Goal: Complete application form: Complete application form

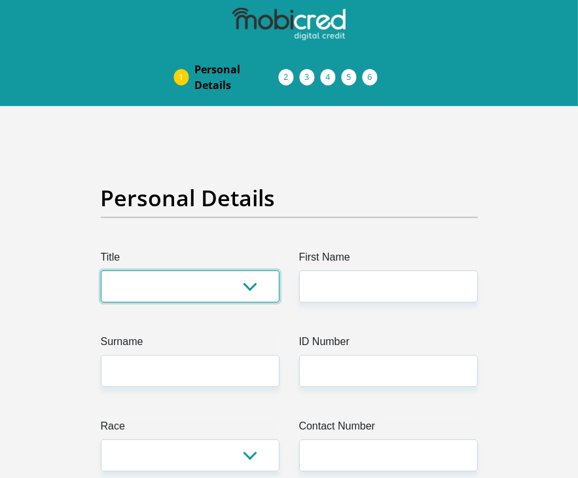
click at [254, 295] on select "Mr Ms Mrs Dr Other" at bounding box center [190, 287] width 179 height 32
select select "Ms"
click at [101, 271] on select "Mr Ms Mrs Dr Other" at bounding box center [190, 287] width 179 height 32
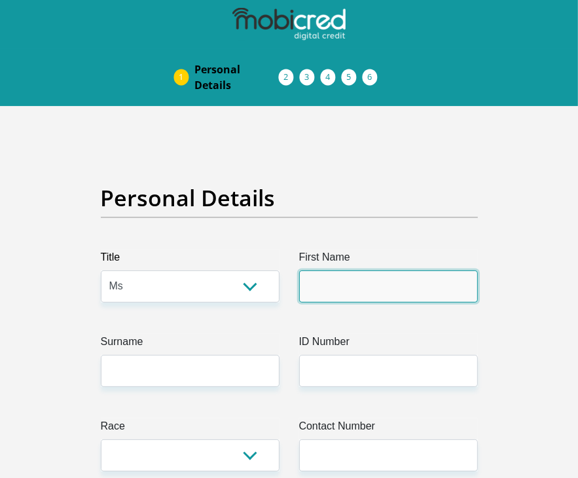
click at [319, 290] on input "First Name" at bounding box center [388, 287] width 179 height 32
type input "reante"
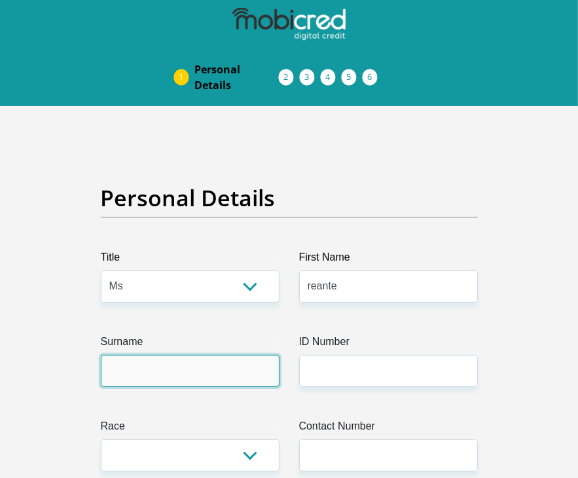
click at [212, 370] on input "Surname" at bounding box center [190, 371] width 179 height 32
type input "Naidoo"
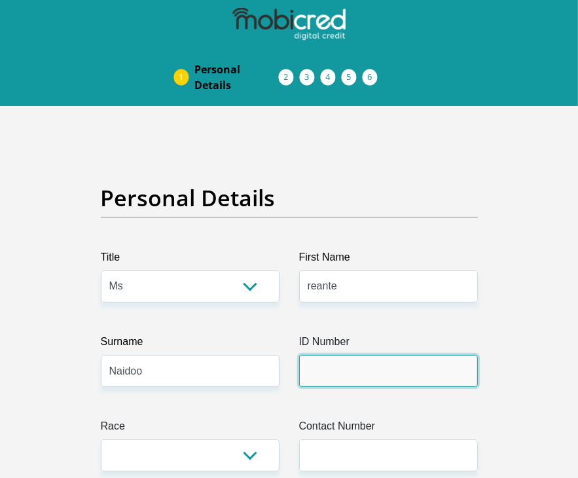
click at [324, 368] on input "ID Number" at bounding box center [388, 371] width 179 height 32
type input "0601020973082"
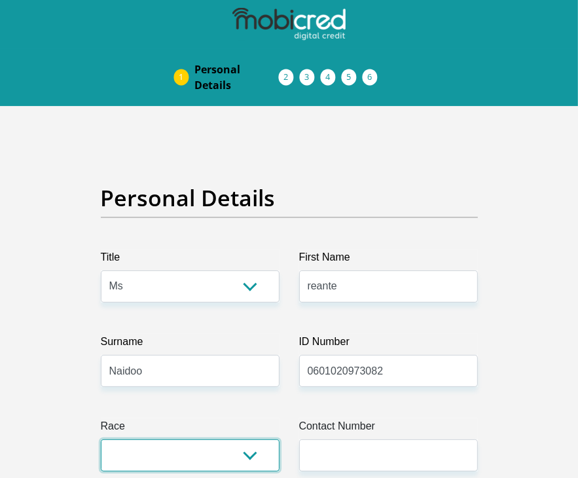
click at [264, 457] on select "Black Coloured Indian White Other" at bounding box center [190, 456] width 179 height 32
select select "3"
click at [101, 440] on select "Black Coloured Indian White Other" at bounding box center [190, 456] width 179 height 32
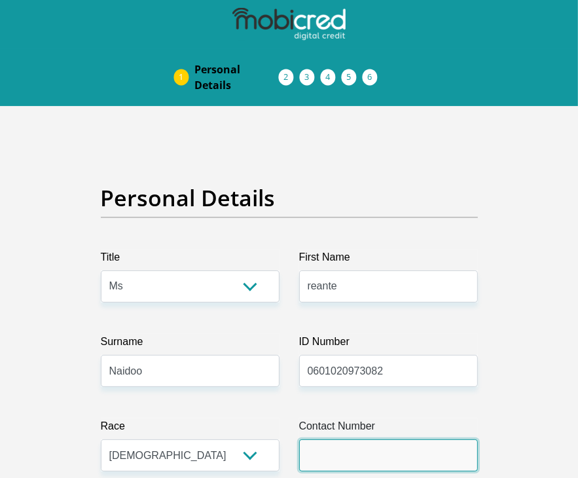
click at [314, 461] on input "Contact Number" at bounding box center [388, 456] width 179 height 32
type input "0612768402"
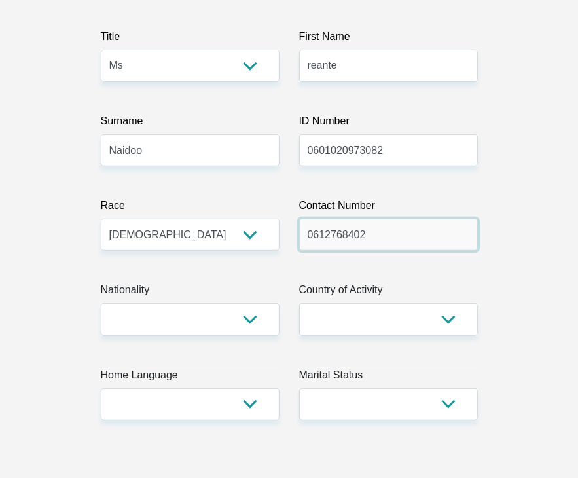
scroll to position [236, 0]
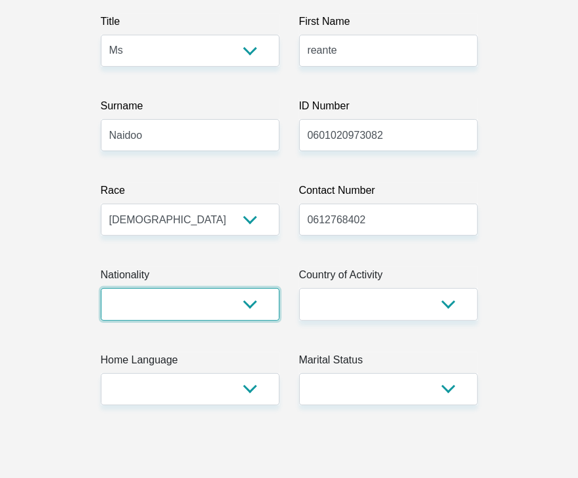
click at [259, 310] on select "South Africa Afghanistan Aland Islands Albania Algeria America Samoa American V…" at bounding box center [190, 304] width 179 height 32
select select "ZAF"
click at [101, 288] on select "South Africa Afghanistan Aland Islands Albania Algeria America Samoa American V…" at bounding box center [190, 304] width 179 height 32
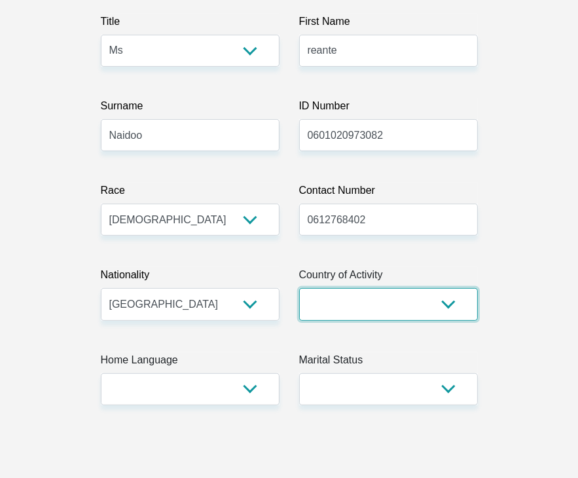
click at [435, 307] on select "South Africa Afghanistan Aland Islands Albania Algeria America Samoa American V…" at bounding box center [388, 304] width 179 height 32
select select "ZAF"
click at [299, 288] on select "South Africa Afghanistan Aland Islands Albania Algeria America Samoa American V…" at bounding box center [388, 304] width 179 height 32
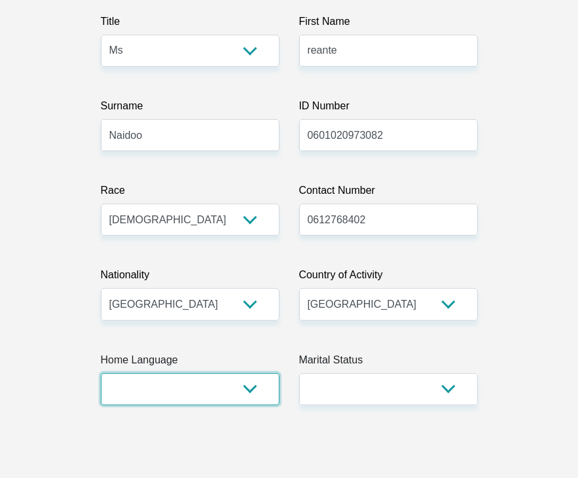
click at [250, 373] on select "Afrikaans English Sepedi South Ndebele Southern Sotho Swati Tsonga Tswana Venda…" at bounding box center [190, 389] width 179 height 32
select select "eng"
click at [101, 373] on select "Afrikaans English Sepedi South Ndebele Southern Sotho Swati Tsonga Tswana Venda…" at bounding box center [190, 389] width 179 height 32
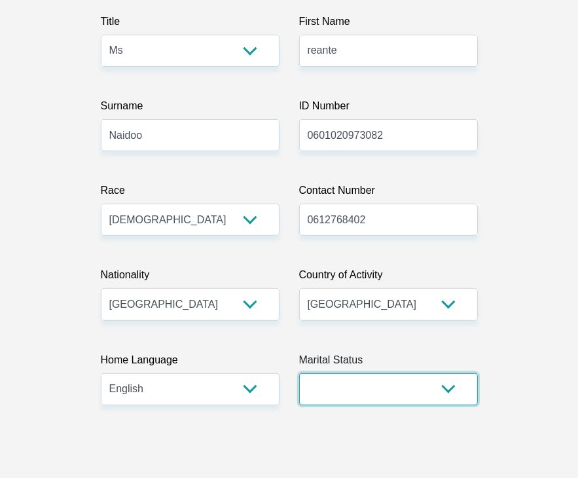
click at [428, 386] on select "Married ANC Single Divorced Widowed Married COP or Customary Law" at bounding box center [388, 389] width 179 height 32
select select "2"
click at [299, 373] on select "Married ANC Single Divorced Widowed Married COP or Customary Law" at bounding box center [388, 389] width 179 height 32
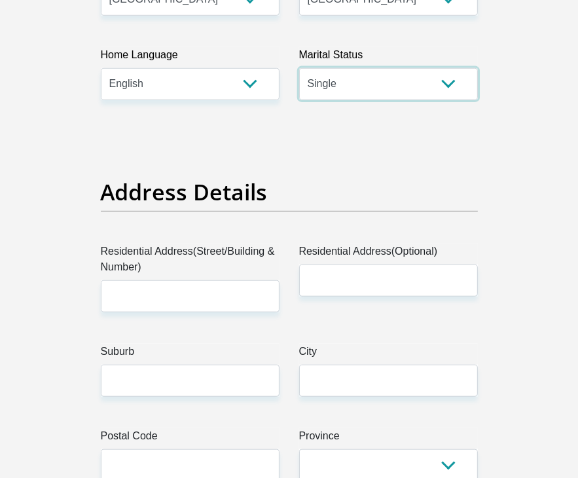
scroll to position [567, 0]
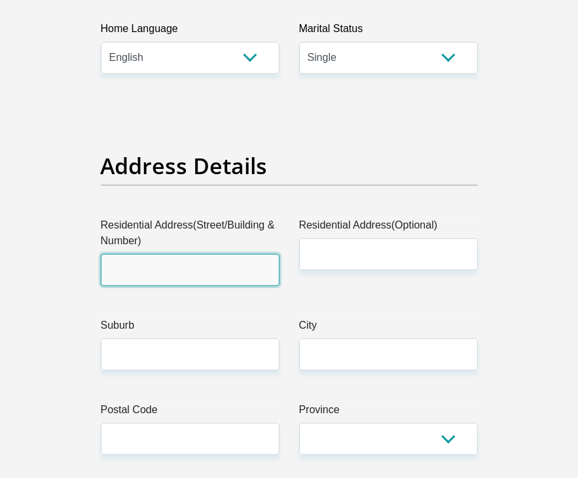
click at [157, 274] on input "Residential Address(Street/Building & Number)" at bounding box center [190, 270] width 179 height 32
type input "188 Erna Road"
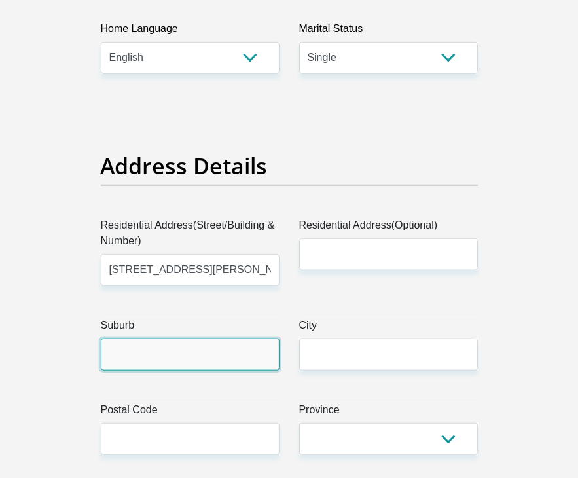
type input "Pietermaritzburg"
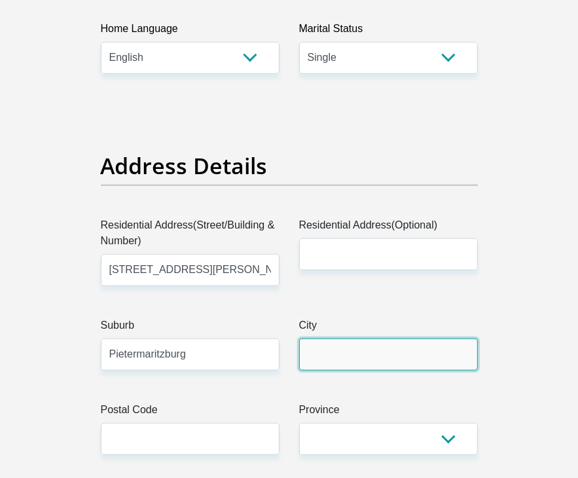
type input "Pietermaritzburg"
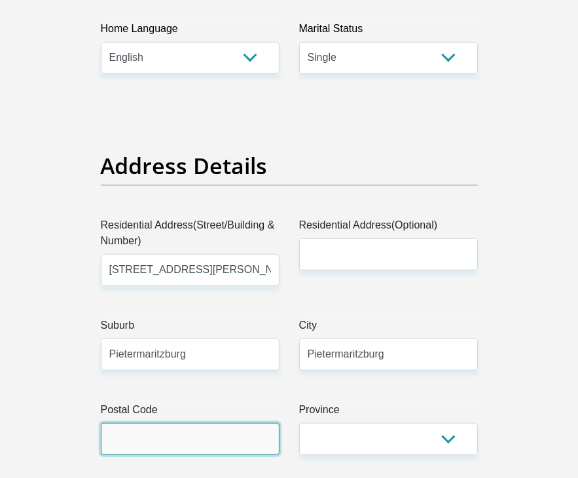
type input "3201"
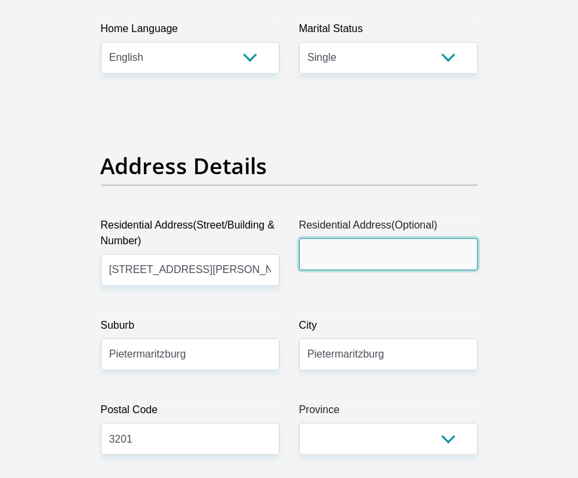
click at [343, 269] on input "Residential Address(Optional)" at bounding box center [388, 254] width 179 height 32
type input "188 erna road ,big pink house"
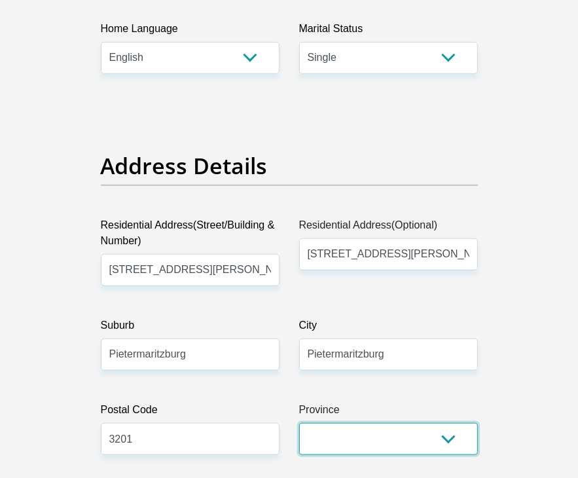
click at [339, 428] on select "Eastern Cape Free State Gauteng KwaZulu-Natal Limpopo Mpumalanga Northern Cape …" at bounding box center [388, 439] width 179 height 32
select select "KwaZulu-Natal"
click at [299, 423] on select "Eastern Cape Free State Gauteng KwaZulu-Natal Limpopo Mpumalanga Northern Cape …" at bounding box center [388, 439] width 179 height 32
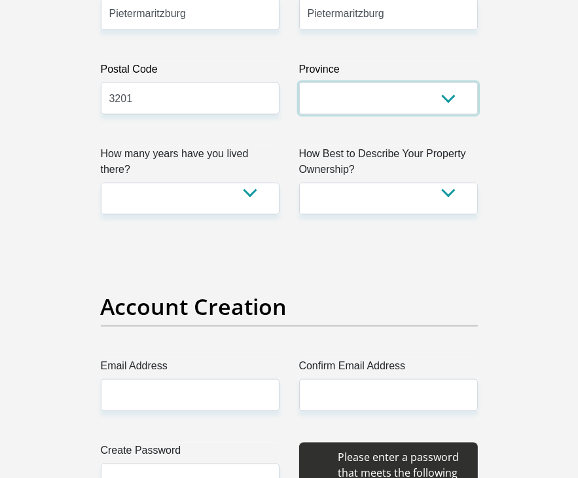
scroll to position [926, 0]
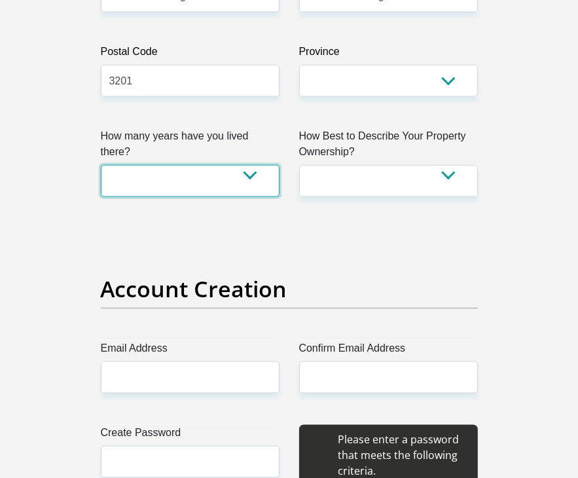
click at [252, 165] on select "less than 1 year 1-3 years 3-5 years 5+ years" at bounding box center [190, 181] width 179 height 32
select select "5"
click at [101, 165] on select "less than 1 year 1-3 years 3-5 years 5+ years" at bounding box center [190, 181] width 179 height 32
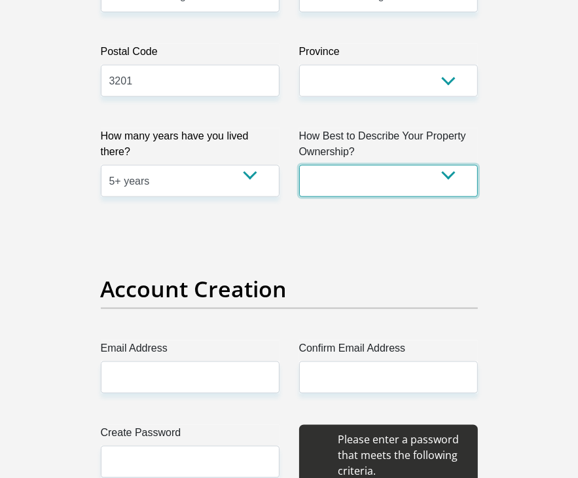
click at [468, 180] on select "Owned Rented Family Owned Company Dwelling" at bounding box center [388, 181] width 179 height 32
select select "parents"
click at [299, 165] on select "Owned Rented Family Owned Company Dwelling" at bounding box center [388, 181] width 179 height 32
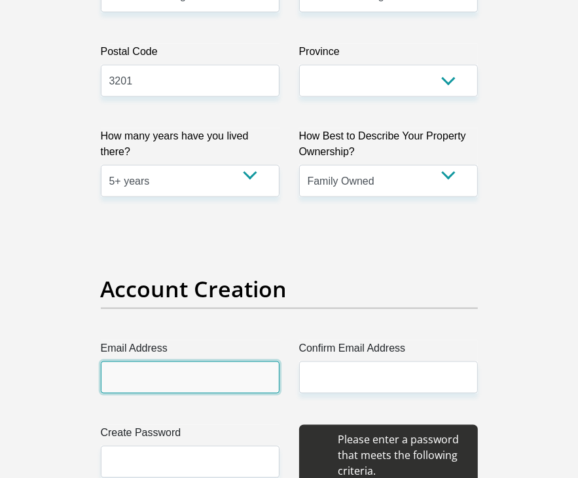
click at [235, 371] on input "Email Address" at bounding box center [190, 378] width 179 height 32
type input "reanterose@gmail.com"
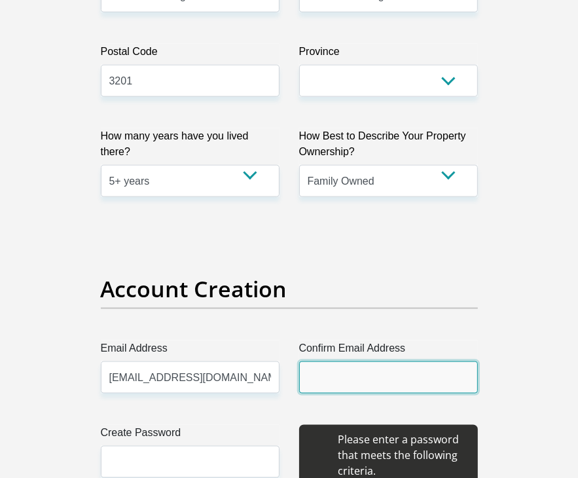
type input "reanterose@gmail.com"
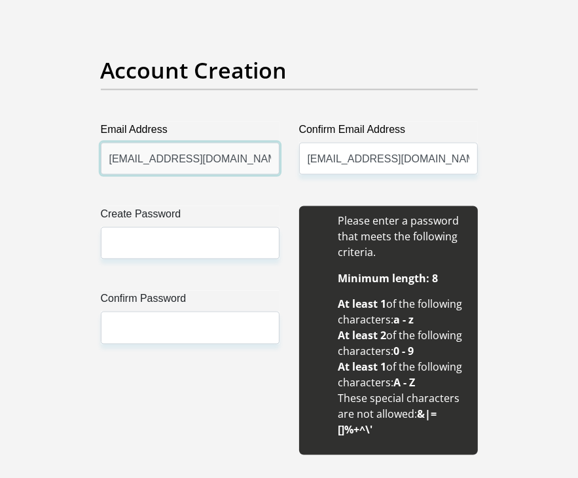
scroll to position [1197, 0]
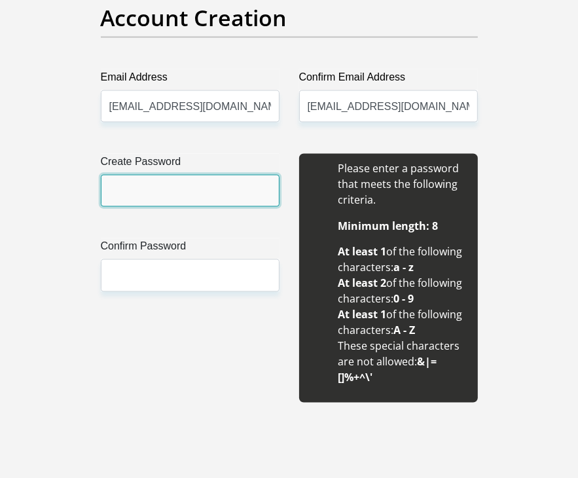
click at [229, 180] on input "Create Password" at bounding box center [190, 191] width 179 height 32
type input "Reante@123"
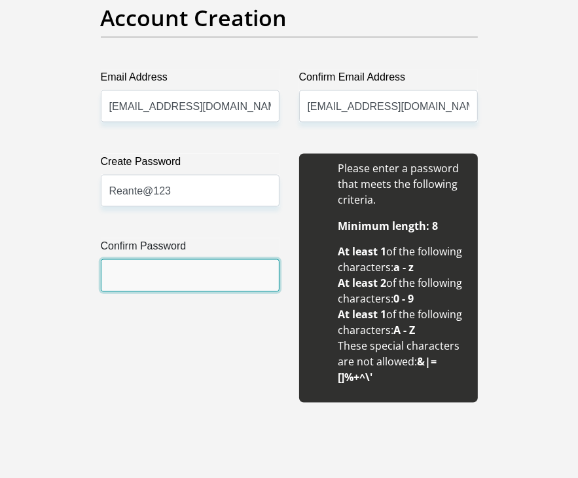
click at [209, 274] on input "Confirm Password" at bounding box center [190, 275] width 179 height 32
type input "Reante@123"
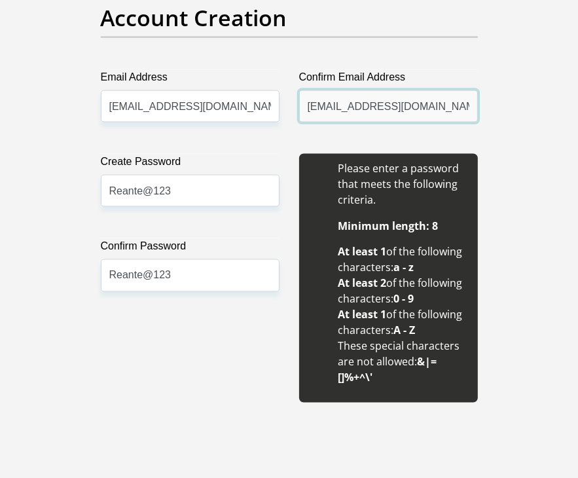
click at [453, 119] on input "reanterose@gmail.com" at bounding box center [388, 106] width 179 height 32
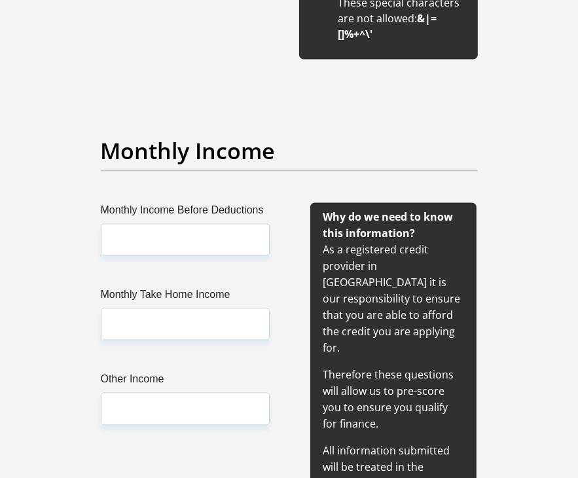
scroll to position [1685, 0]
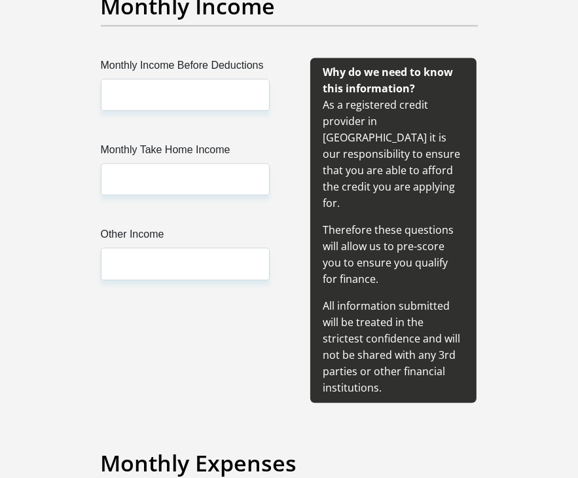
click at [169, 73] on label "Monthly Income Before Deductions" at bounding box center [185, 68] width 169 height 21
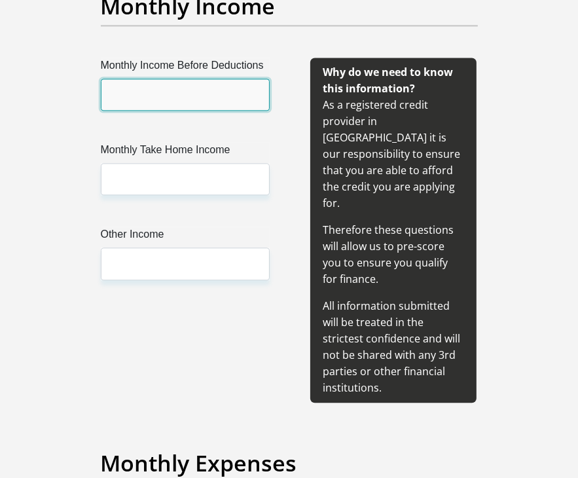
click at [169, 79] on input "Monthly Income Before Deductions" at bounding box center [185, 95] width 169 height 32
type input "8000"
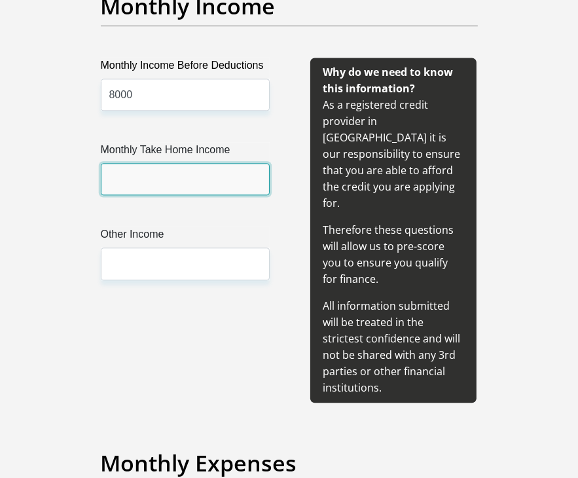
click at [178, 179] on input "Monthly Take Home Income" at bounding box center [185, 179] width 169 height 32
type input "6000"
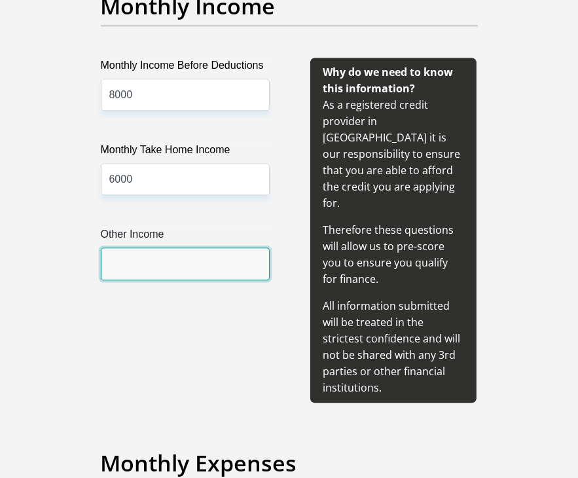
click at [178, 261] on input "Other Income" at bounding box center [185, 264] width 169 height 32
type input "10000"
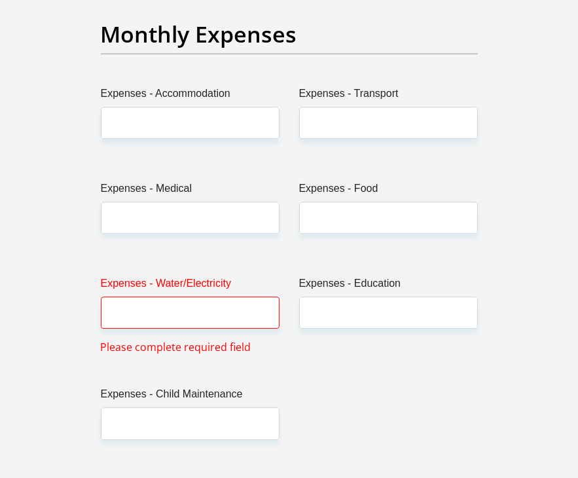
scroll to position [2132, 0]
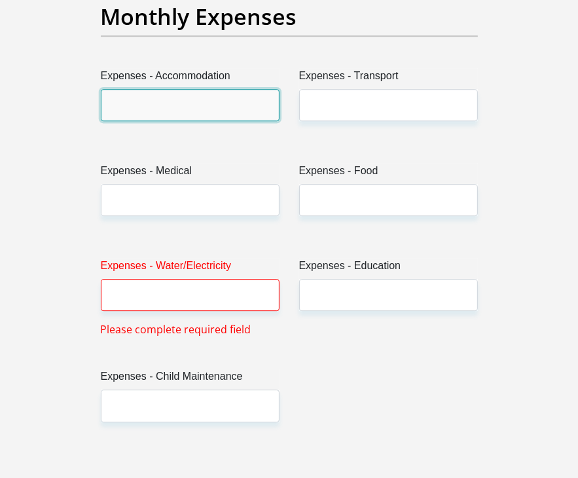
click at [225, 89] on input "Expenses - Accommodation" at bounding box center [190, 105] width 179 height 32
type input "0"
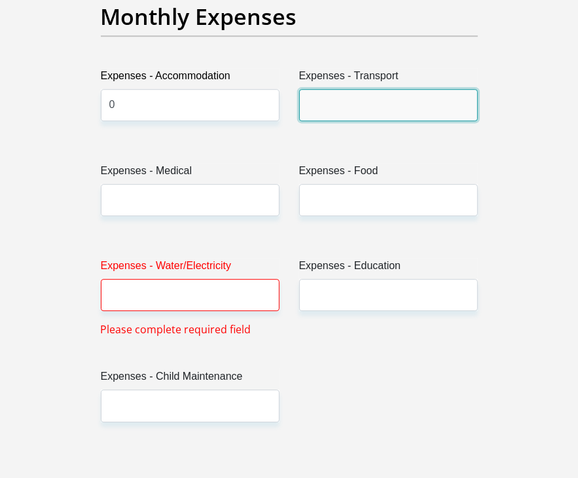
click at [311, 89] on input "Expenses - Transport" at bounding box center [388, 105] width 179 height 32
type input "1000"
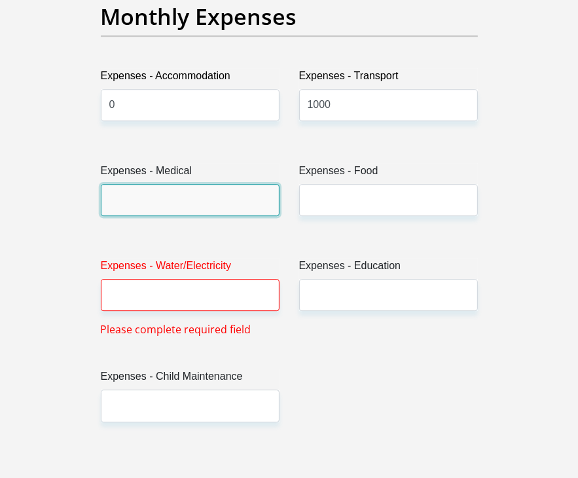
click at [231, 184] on input "Expenses - Medical" at bounding box center [190, 200] width 179 height 32
type input "0"
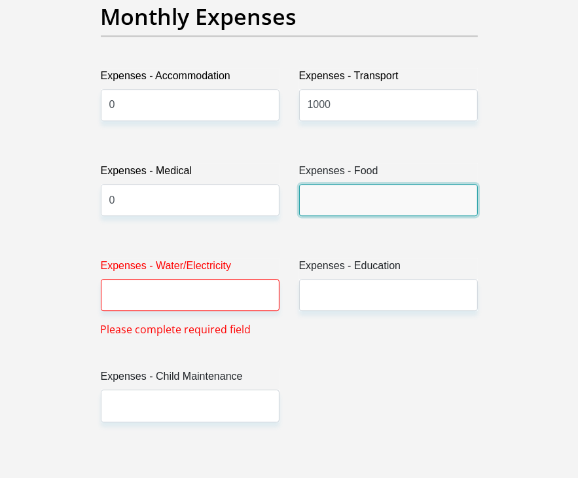
click at [325, 184] on input "Expenses - Food" at bounding box center [388, 200] width 179 height 32
type input "0"
click at [354, 258] on label "Expenses - Education" at bounding box center [388, 268] width 179 height 21
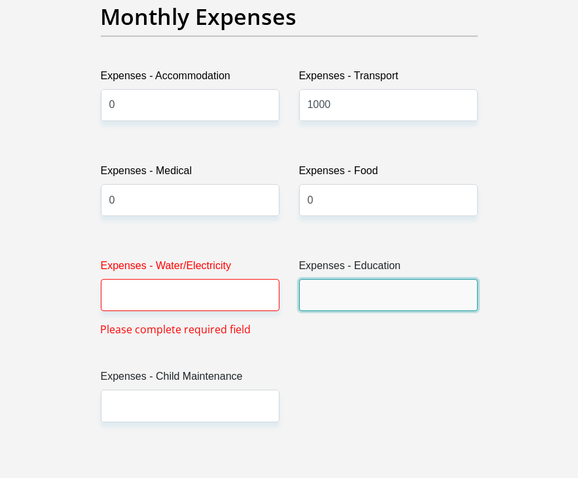
click at [354, 279] on input "Expenses - Education" at bounding box center [388, 295] width 179 height 32
type input "0"
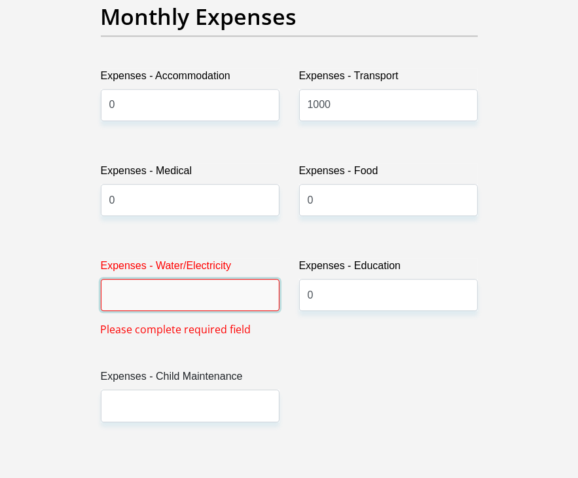
click at [232, 279] on input "Expenses - Water/Electricity" at bounding box center [190, 295] width 179 height 32
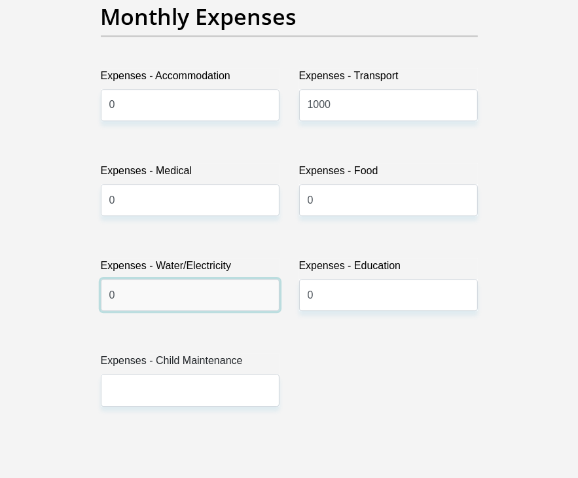
type input "0"
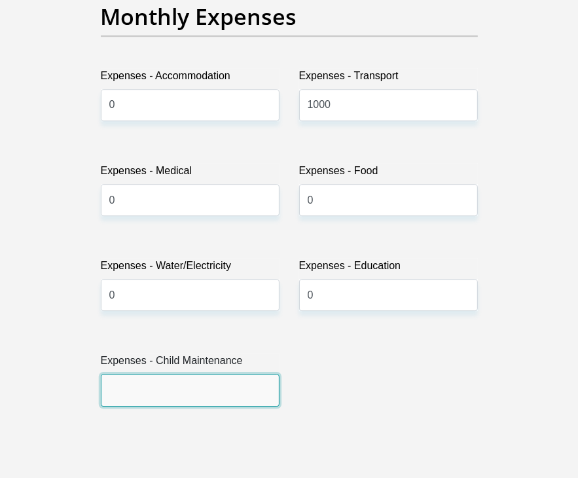
click at [233, 374] on input "Expenses - Child Maintenance" at bounding box center [190, 390] width 179 height 32
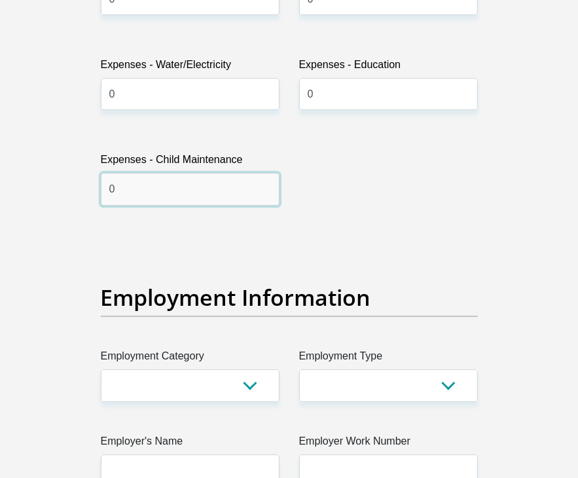
scroll to position [2394, 0]
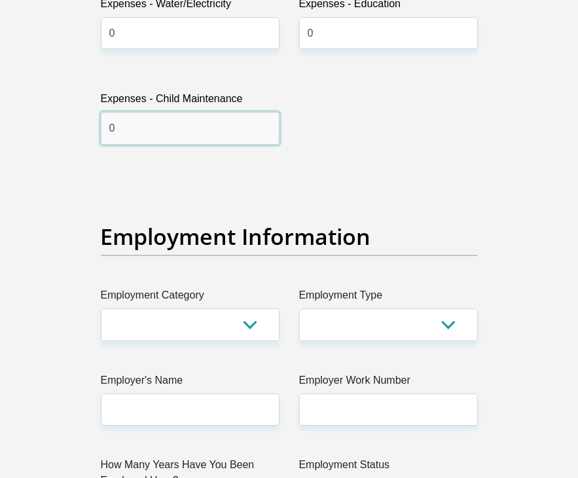
type input "0"
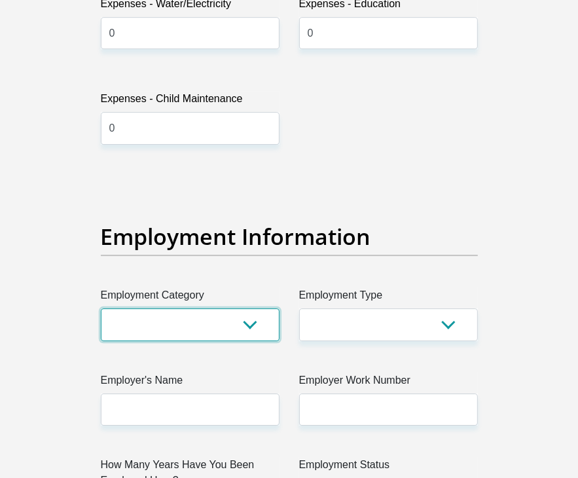
click at [257, 310] on select "AGRICULTURE ALCOHOL & TOBACCO CONSTRUCTION MATERIALS METALLURGY EQUIPMENT FOR R…" at bounding box center [190, 325] width 179 height 32
select select "14"
click at [101, 309] on select "AGRICULTURE ALCOHOL & TOBACCO CONSTRUCTION MATERIALS METALLURGY EQUIPMENT FOR R…" at bounding box center [190, 325] width 179 height 32
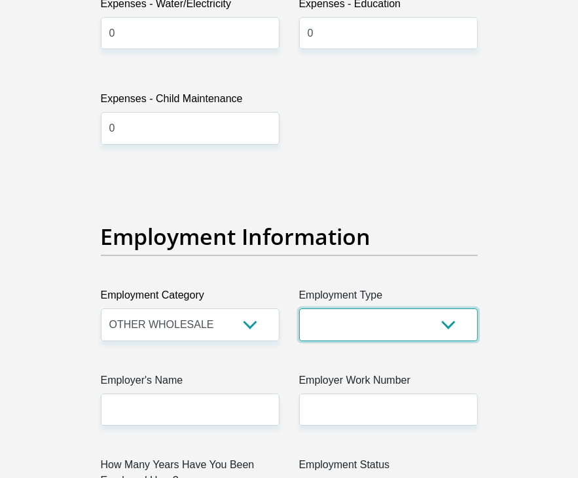
click at [438, 310] on select "College/Lecturer Craft Seller Creative Driver Executive Farmer Forces - Non Com…" at bounding box center [388, 325] width 179 height 32
select select "Student"
click at [299, 309] on select "College/Lecturer Craft Seller Creative Driver Executive Farmer Forces - Non Com…" at bounding box center [388, 325] width 179 height 32
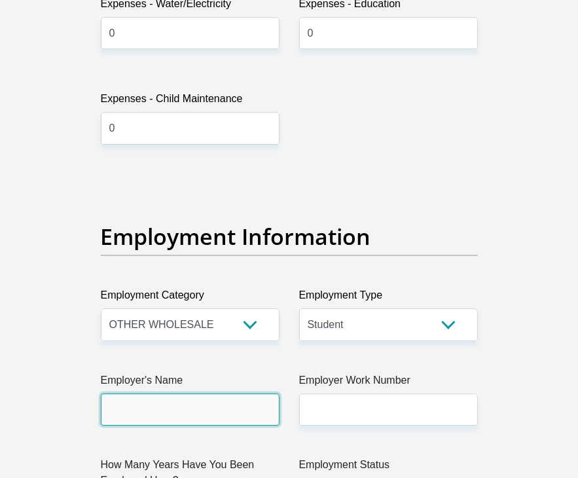
click at [168, 394] on input "Employer's Name" at bounding box center [190, 410] width 179 height 32
type input "cepamakhoya"
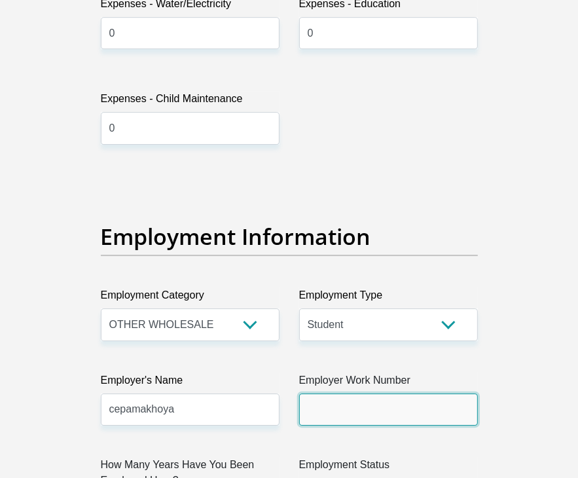
click at [345, 394] on input "Employer Work Number" at bounding box center [388, 410] width 179 height 32
type input "0612768402"
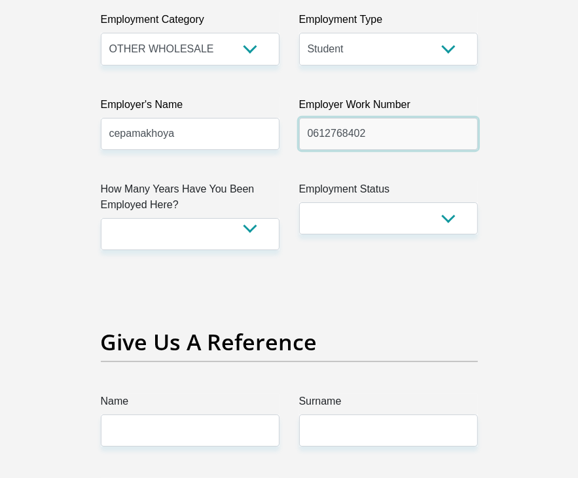
scroll to position [2694, 0]
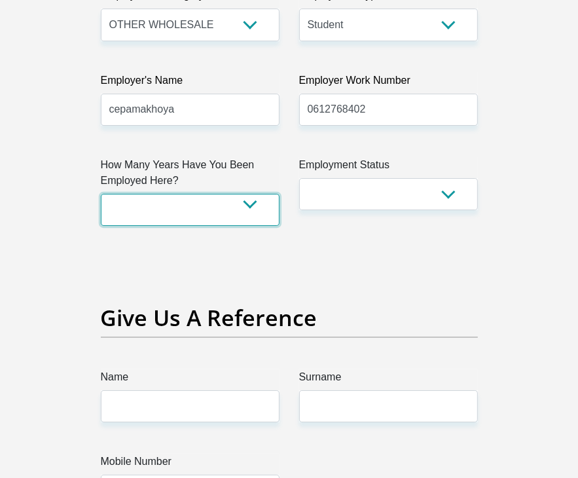
click at [249, 194] on select "less than 1 year 1-3 years 3-5 years 5+ years" at bounding box center [190, 210] width 179 height 32
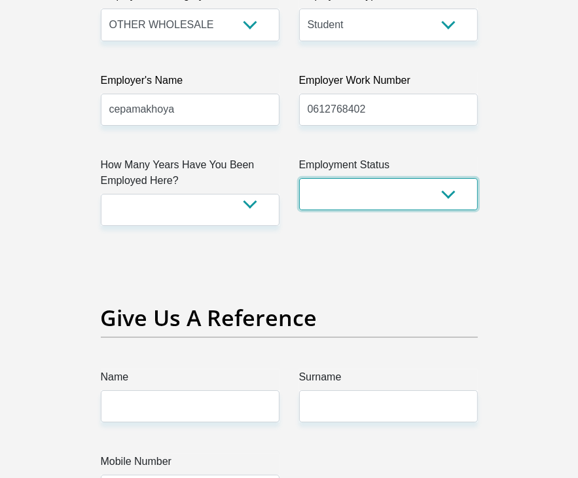
click at [436, 178] on select "Permanent/Full-time Part-time/Casual Contract Worker Self-Employed Housewife Re…" at bounding box center [388, 194] width 179 height 32
select select "1"
click at [299, 178] on select "Permanent/Full-time Part-time/Casual Contract Worker Self-Employed Housewife Re…" at bounding box center [388, 194] width 179 height 32
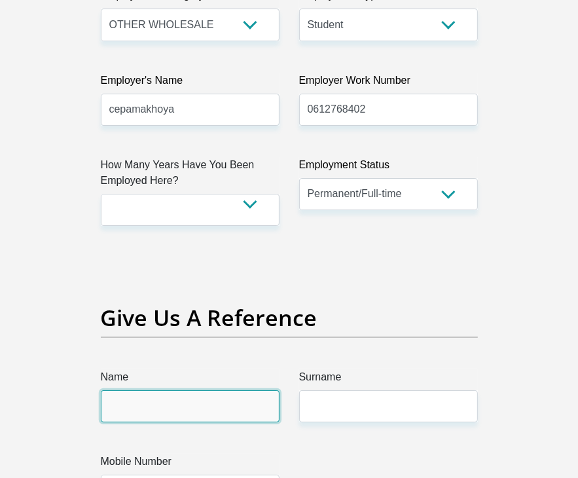
click at [223, 396] on input "Name" at bounding box center [190, 406] width 179 height 32
type input "requel"
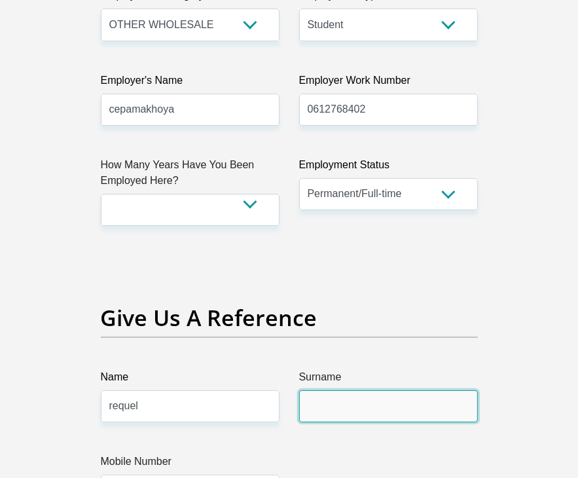
click at [333, 390] on input "Surname" at bounding box center [388, 406] width 179 height 32
type input "schremm"
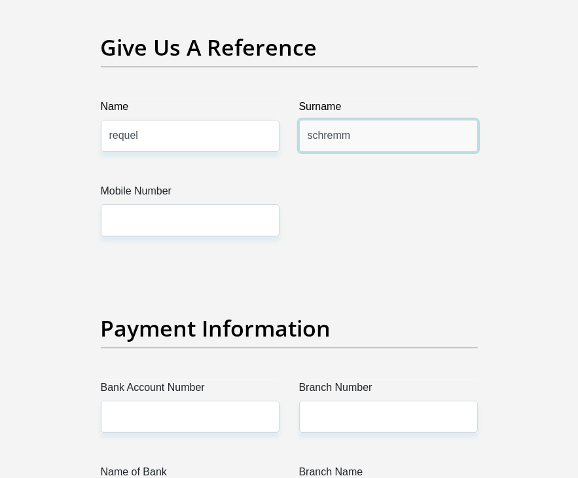
scroll to position [3013, 0]
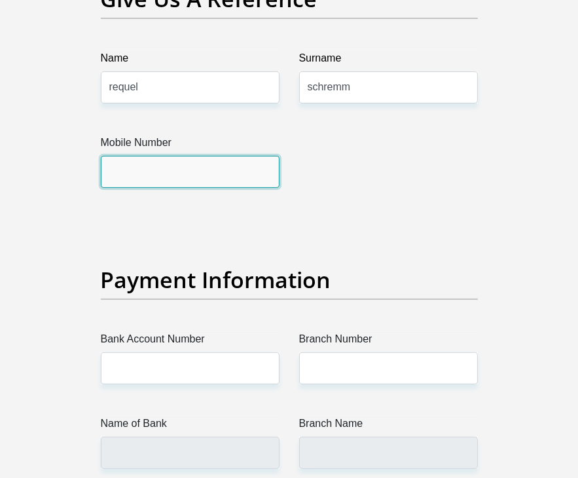
click at [238, 156] on input "Mobile Number" at bounding box center [190, 172] width 179 height 32
type input "+27 74 358 4424"
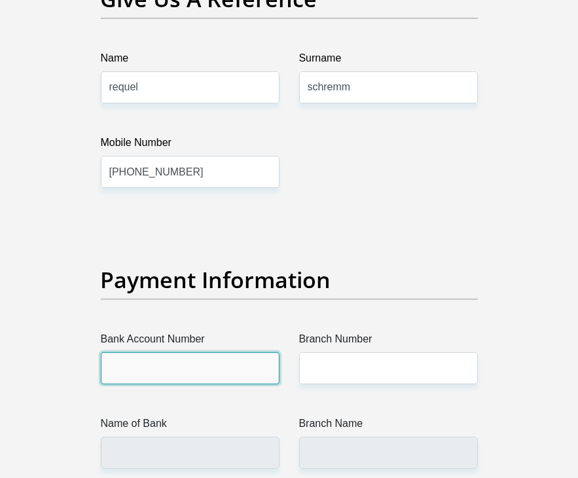
click at [170, 356] on input "Bank Account Number" at bounding box center [190, 368] width 179 height 32
type input "63068962696"
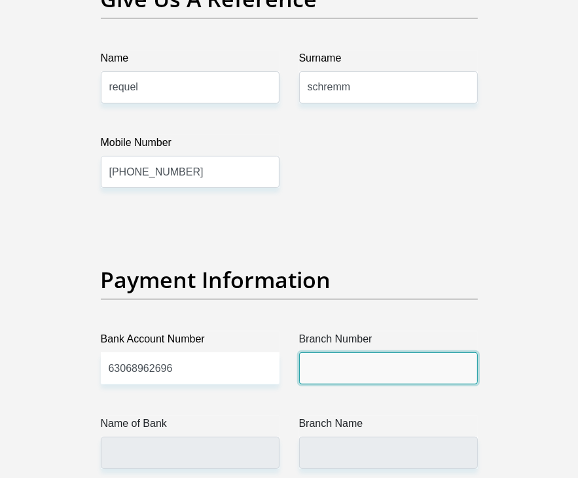
click at [312, 352] on input "Branch Number" at bounding box center [388, 368] width 179 height 32
type input "250655"
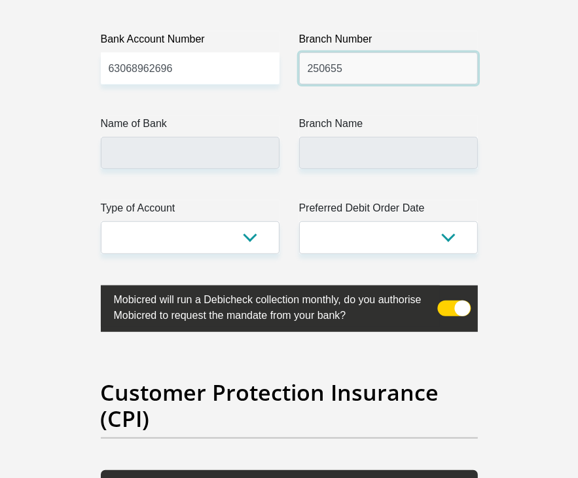
scroll to position [3325, 0]
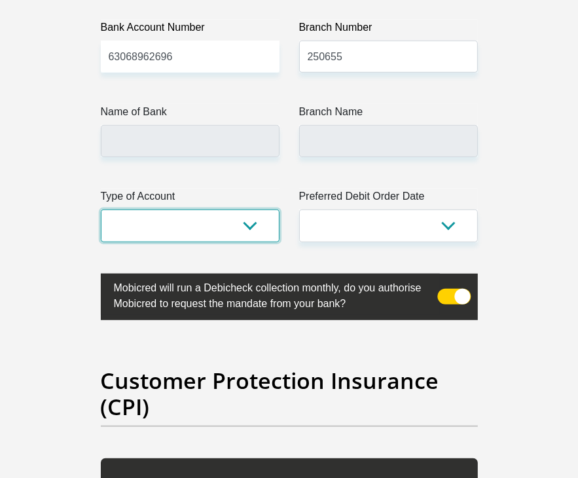
click at [239, 210] on select "Cheque Savings" at bounding box center [190, 226] width 179 height 32
type input "FIRSTRAND BANK"
type input "BRANCH 560"
select select "SAV"
click at [101, 210] on select "Cheque Savings" at bounding box center [190, 226] width 179 height 32
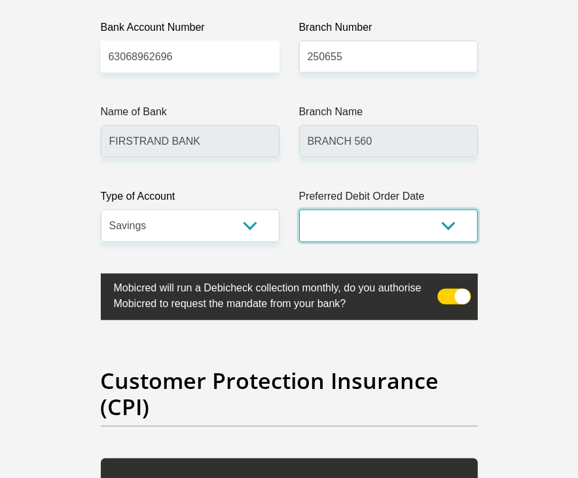
click at [388, 210] on select "1st 2nd 3rd 4th 5th 7th 18th 19th 20th 21st 22nd 23rd 24th 25th 26th 27th 28th …" at bounding box center [388, 226] width 179 height 32
select select "20"
click at [299, 210] on select "1st 2nd 3rd 4th 5th 7th 18th 19th 20th 21st 22nd 23rd 24th 25th 26th 27th 28th …" at bounding box center [388, 226] width 179 height 32
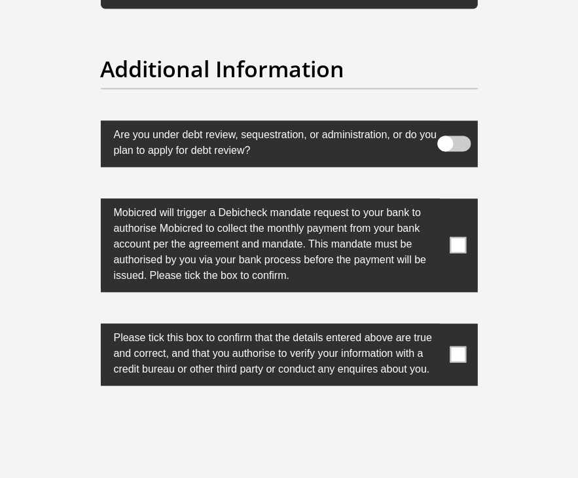
scroll to position [4537, 0]
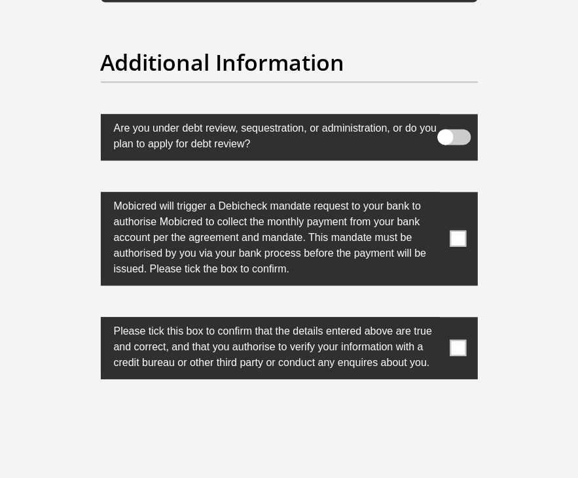
click at [461, 231] on span at bounding box center [458, 239] width 16 height 16
click at [446, 195] on input "checkbox" at bounding box center [446, 195] width 0 height 0
click at [459, 340] on span at bounding box center [458, 348] width 16 height 16
click at [446, 320] on input "checkbox" at bounding box center [446, 320] width 0 height 0
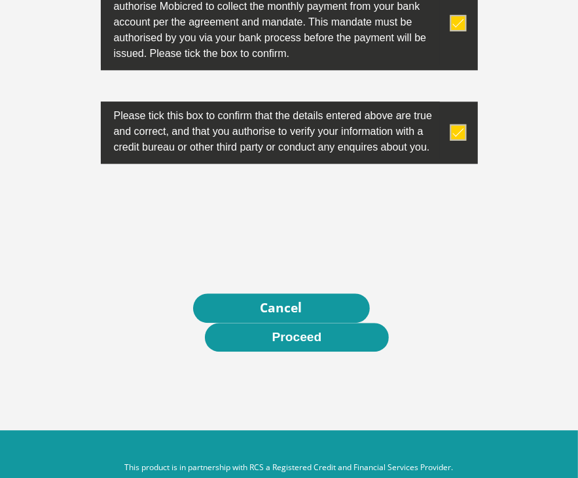
scroll to position [4757, 0]
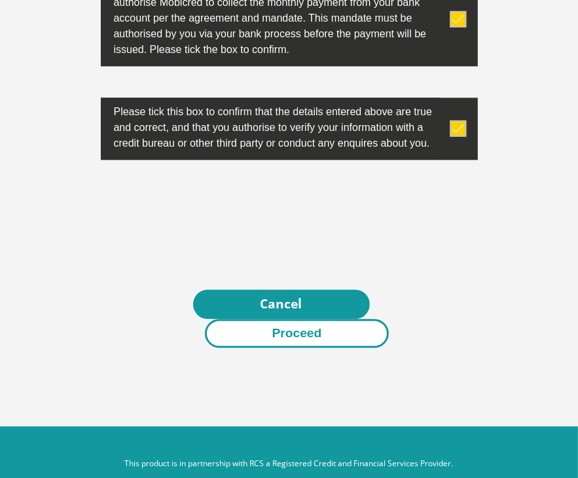
click at [364, 319] on button "Proceed" at bounding box center [297, 333] width 185 height 29
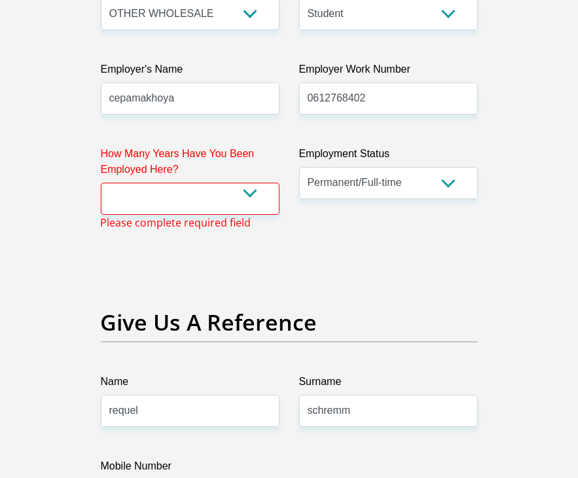
scroll to position [2703, 0]
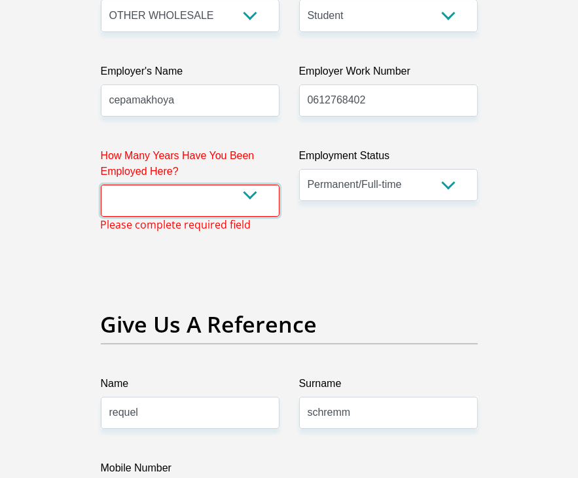
click at [221, 193] on select "less than 1 year 1-3 years 3-5 years 5+ years" at bounding box center [190, 201] width 179 height 32
select select "6"
click at [101, 185] on select "less than 1 year 1-3 years 3-5 years 5+ years" at bounding box center [190, 201] width 179 height 32
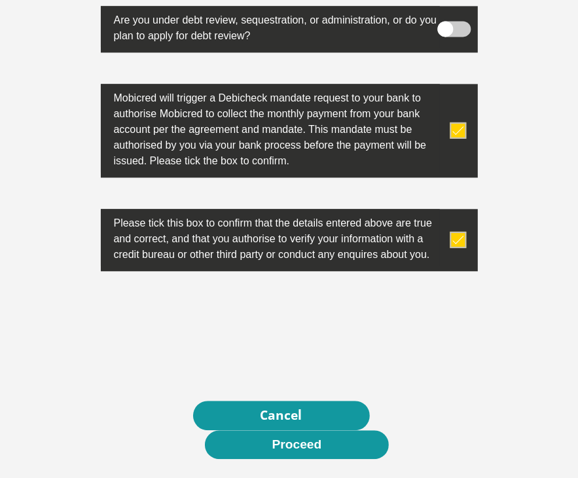
scroll to position [4757, 0]
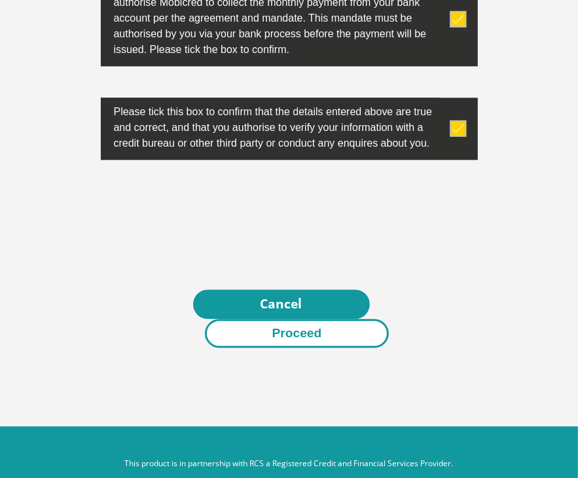
click at [360, 319] on button "Proceed" at bounding box center [297, 333] width 185 height 29
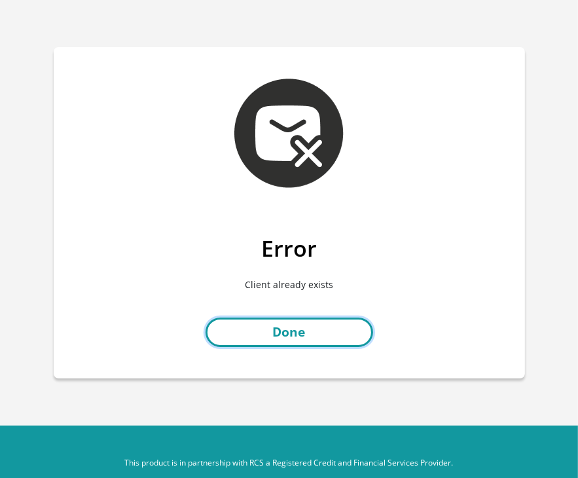
click at [328, 344] on link "Done" at bounding box center [290, 332] width 168 height 29
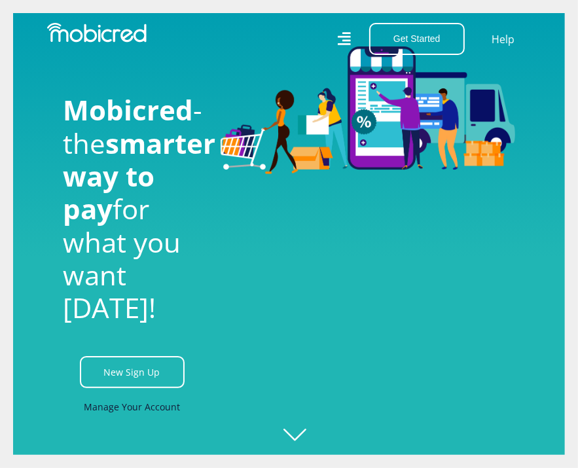
scroll to position [0, 590]
click at [145, 422] on link "Manage Your Account" at bounding box center [132, 406] width 96 height 29
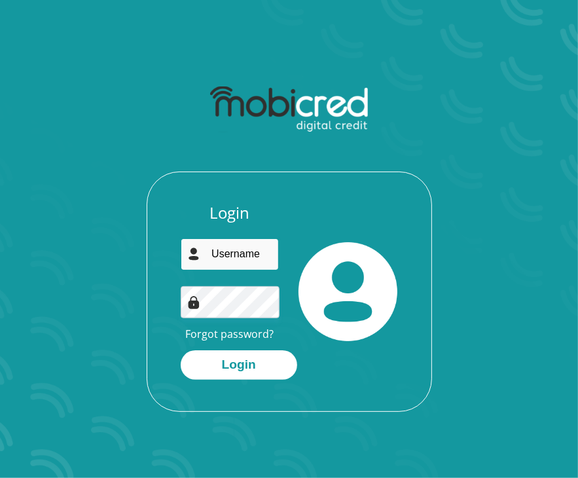
click at [244, 261] on input "email" at bounding box center [230, 254] width 99 height 32
type input "reanterose@gmail.com"
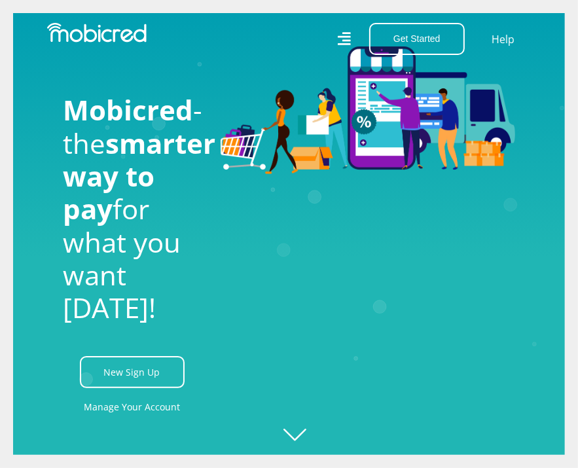
scroll to position [0, 1533]
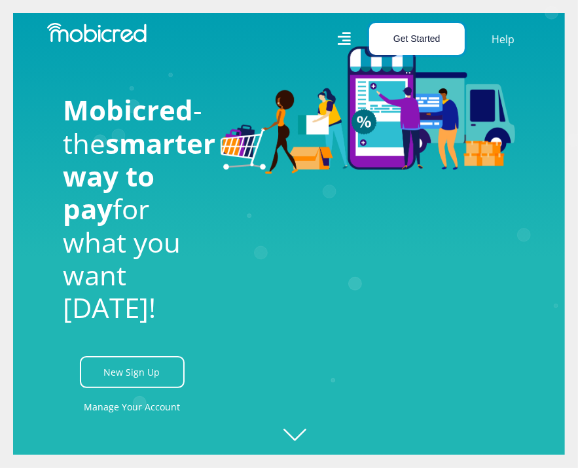
click at [431, 38] on button "Get Started" at bounding box center [417, 39] width 96 height 32
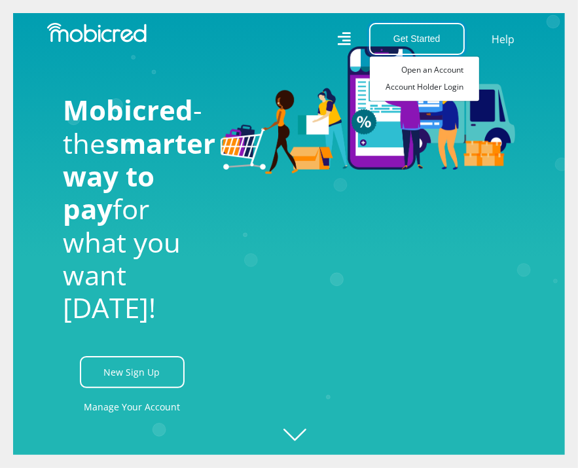
scroll to position [0, 1900]
click at [436, 66] on link "Open an Account" at bounding box center [424, 70] width 109 height 17
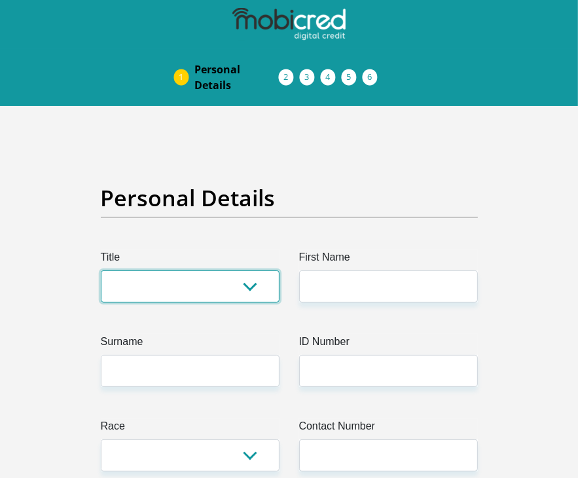
click at [217, 284] on select "Mr Ms Mrs Dr [PERSON_NAME]" at bounding box center [190, 287] width 179 height 32
select select "Ms"
click at [101, 271] on select "Mr Ms Mrs Dr [PERSON_NAME]" at bounding box center [190, 287] width 179 height 32
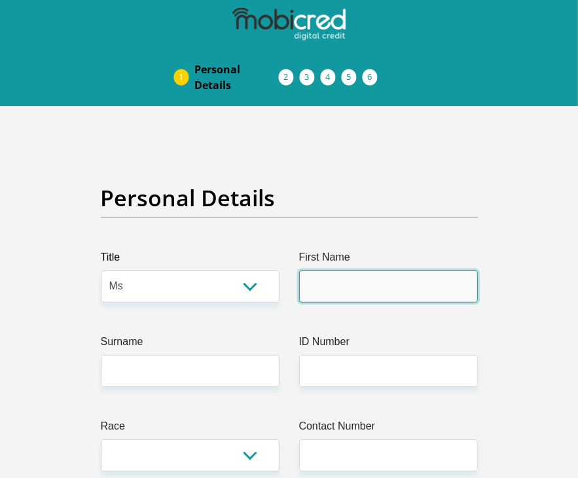
click at [373, 283] on input "First Name" at bounding box center [388, 287] width 179 height 32
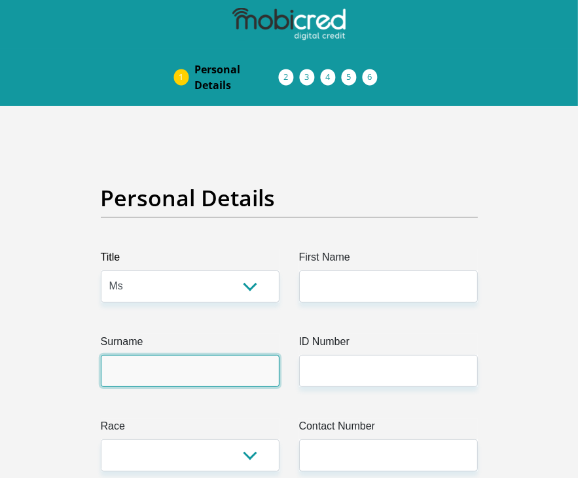
click at [242, 361] on input "Surname" at bounding box center [190, 371] width 179 height 32
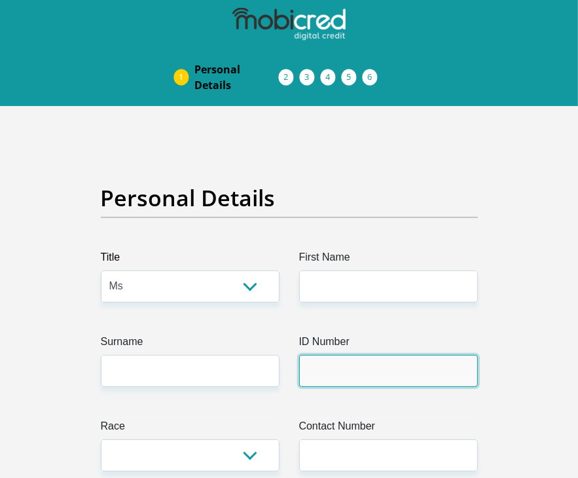
click at [356, 355] on input "ID Number" at bounding box center [388, 371] width 179 height 32
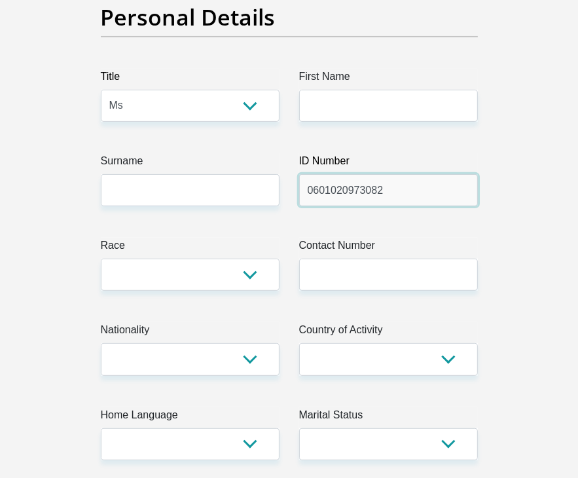
scroll to position [183, 0]
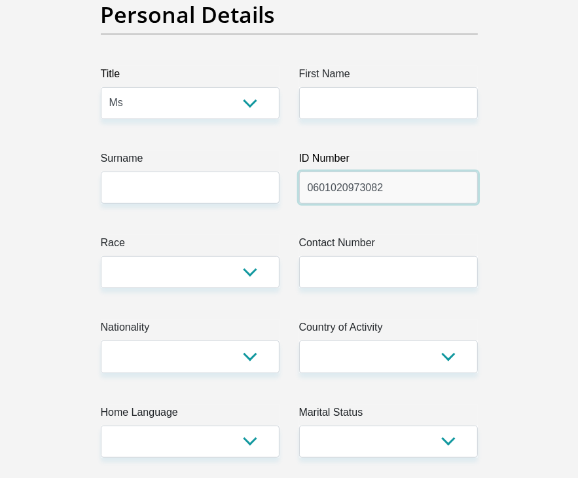
type input "0601020973082"
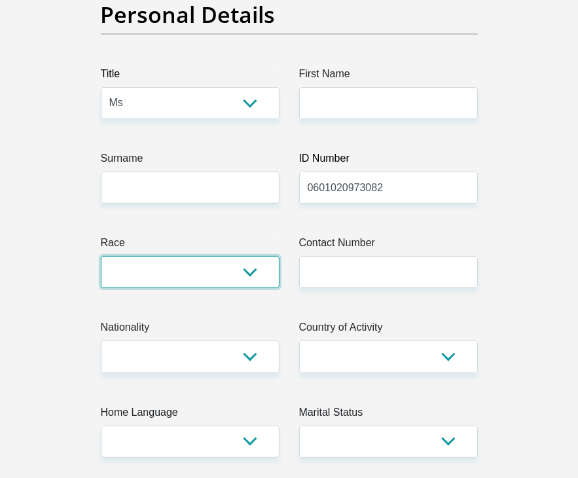
click at [244, 265] on select "Black Coloured Indian White Other" at bounding box center [190, 272] width 179 height 32
select select "3"
click at [101, 256] on select "Black Coloured Indian White Other" at bounding box center [190, 272] width 179 height 32
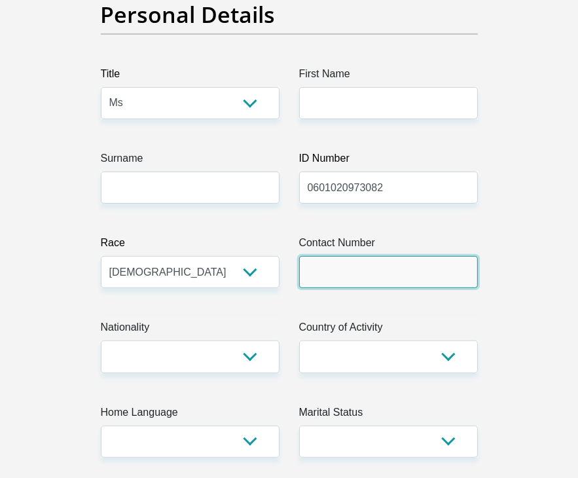
click at [367, 268] on input "Contact Number" at bounding box center [388, 272] width 179 height 32
type input "0612768402"
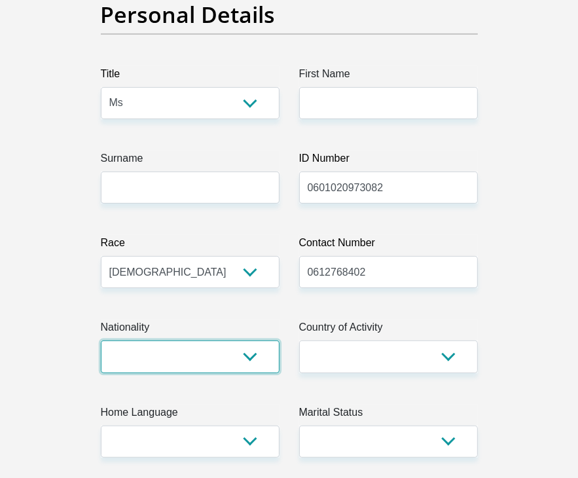
click at [241, 347] on select "South Africa Afghanistan Aland Islands Albania Algeria America Samoa American V…" at bounding box center [190, 357] width 179 height 32
select select "ZAF"
click at [101, 341] on select "South Africa Afghanistan Aland Islands Albania Algeria America Samoa American V…" at bounding box center [190, 357] width 179 height 32
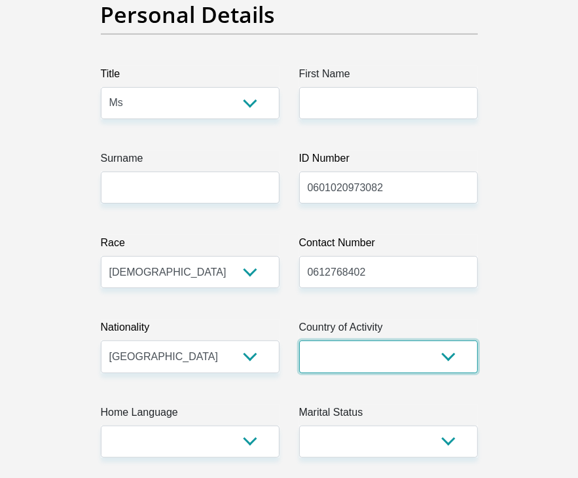
click at [432, 364] on select "South Africa Afghanistan Aland Islands Albania Algeria America Samoa American V…" at bounding box center [388, 357] width 179 height 32
select select "ZAF"
click at [299, 341] on select "South Africa Afghanistan Aland Islands Albania Algeria America Samoa American V…" at bounding box center [388, 357] width 179 height 32
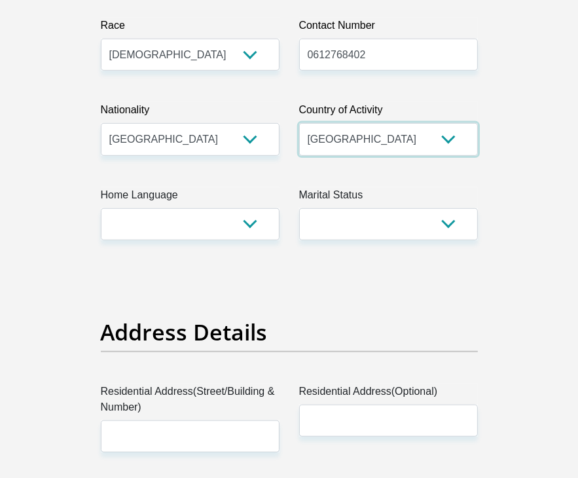
scroll to position [462, 0]
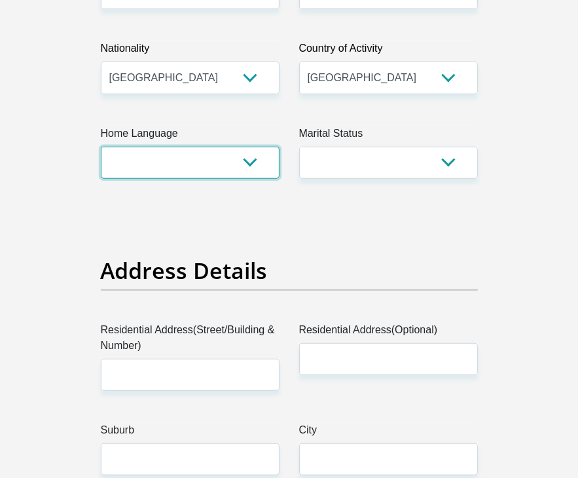
click at [249, 158] on select "Afrikaans English Sepedi South Ndebele Southern Sotho Swati Tsonga Tswana Venda…" at bounding box center [190, 163] width 179 height 32
select select "eng"
click at [101, 147] on select "Afrikaans English Sepedi South Ndebele Southern Sotho Swati Tsonga Tswana Venda…" at bounding box center [190, 163] width 179 height 32
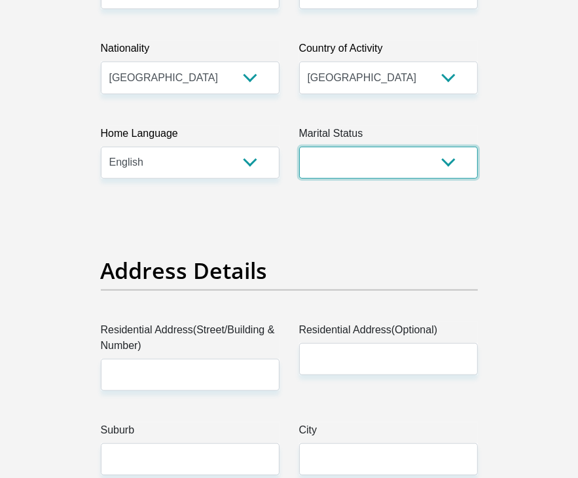
click at [450, 158] on select "Married ANC Single Divorced Widowed Married COP or Customary Law" at bounding box center [388, 163] width 179 height 32
select select "2"
click at [299, 147] on select "Married ANC Single Divorced Widowed Married COP or Customary Law" at bounding box center [388, 163] width 179 height 32
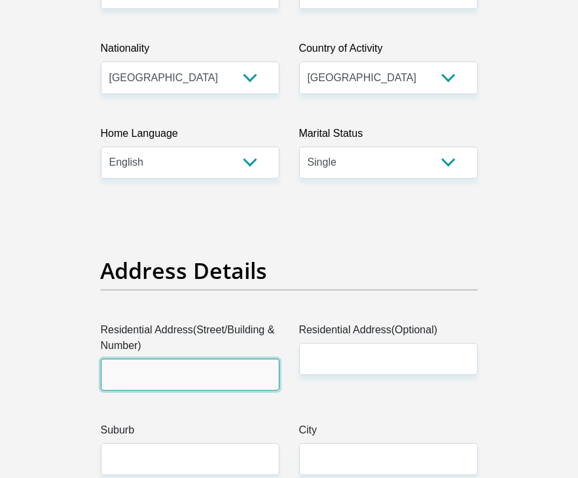
click at [252, 365] on input "Residential Address(Street/Building & Number)" at bounding box center [190, 375] width 179 height 32
type input "188 Erna Road"
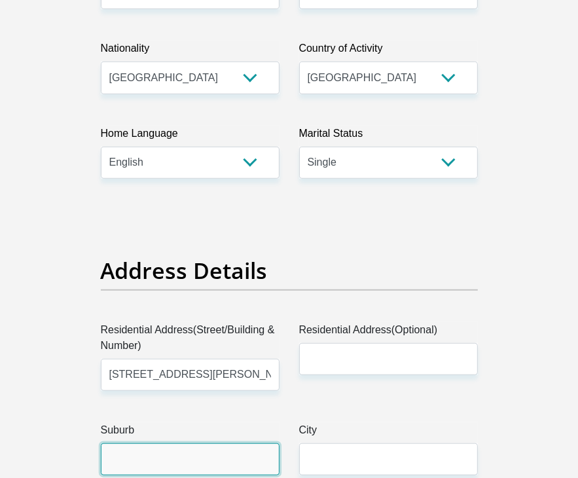
type input "Pietermaritzburg"
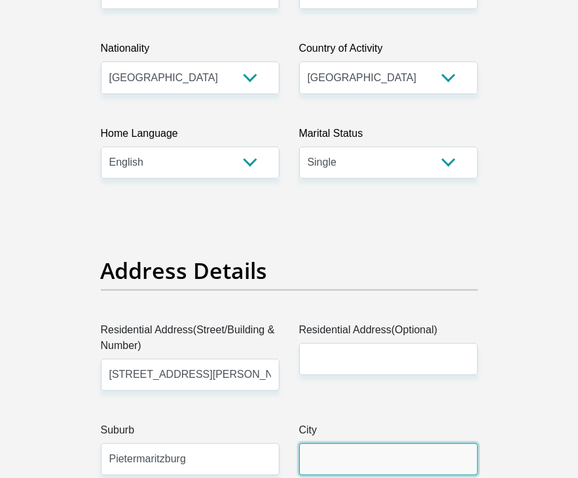
type input "Pietermaritzburg"
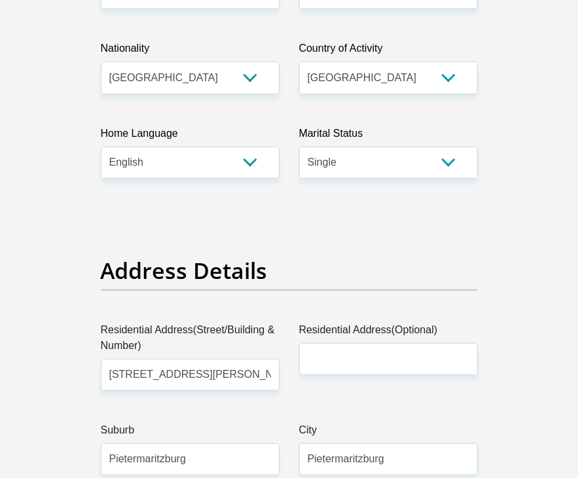
type input "3201"
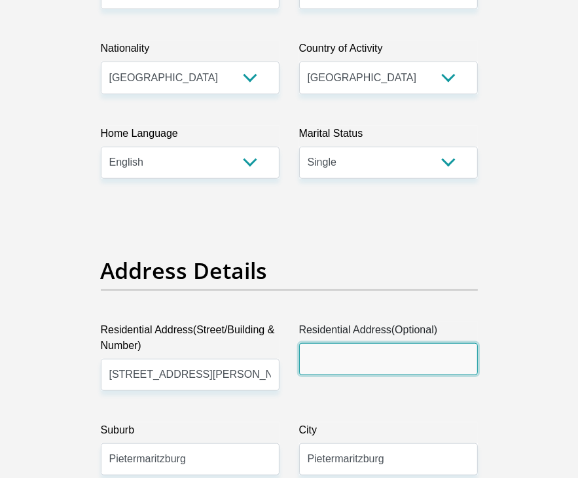
click at [339, 365] on input "Residential Address(Optional)" at bounding box center [388, 359] width 179 height 32
type input "188 erna road ,big pink house"
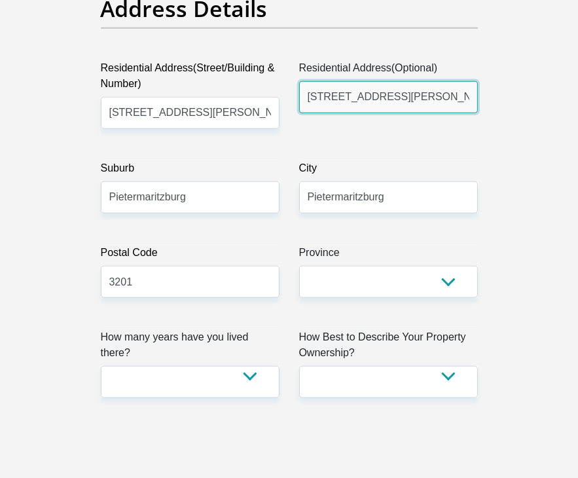
scroll to position [733, 0]
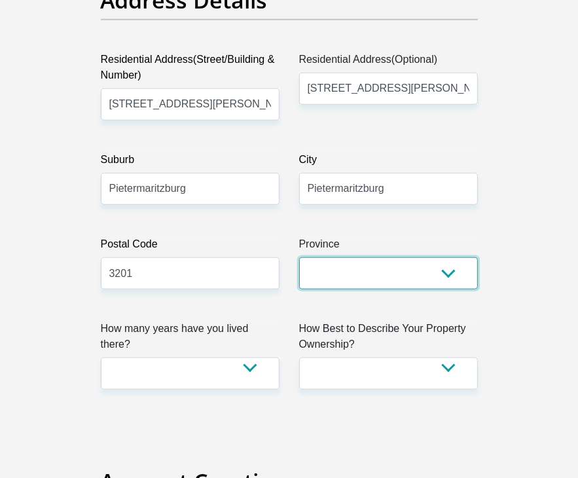
click at [371, 275] on select "Eastern Cape Free State Gauteng KwaZulu-Natal Limpopo Mpumalanga Northern Cape …" at bounding box center [388, 273] width 179 height 32
select select "KwaZulu-Natal"
click at [299, 257] on select "Eastern Cape Free State Gauteng KwaZulu-Natal Limpopo Mpumalanga Northern Cape …" at bounding box center [388, 273] width 179 height 32
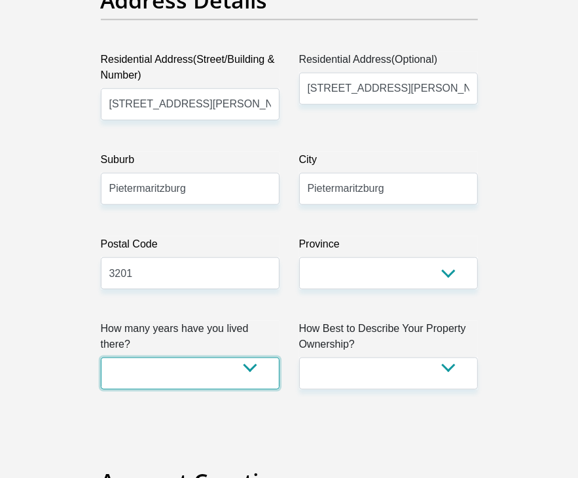
click at [253, 358] on select "less than 1 year 1-3 years 3-5 years 5+ years" at bounding box center [190, 374] width 179 height 32
select select "5"
click at [101, 358] on select "less than 1 year 1-3 years 3-5 years 5+ years" at bounding box center [190, 374] width 179 height 32
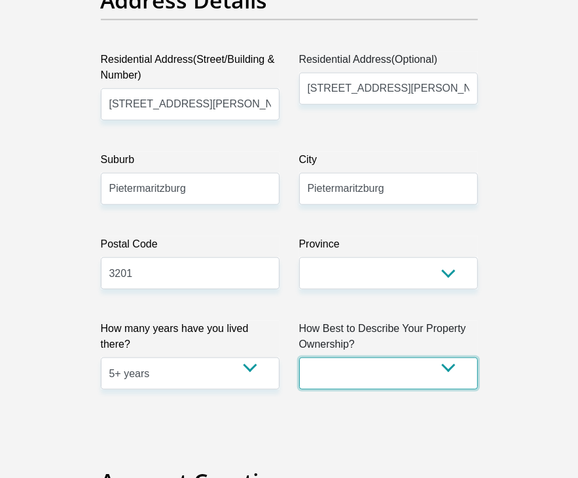
click at [369, 378] on select "Owned Rented Family Owned Company Dwelling" at bounding box center [388, 374] width 179 height 32
select select "parents"
click at [299, 358] on select "Owned Rented Family Owned Company Dwelling" at bounding box center [388, 374] width 179 height 32
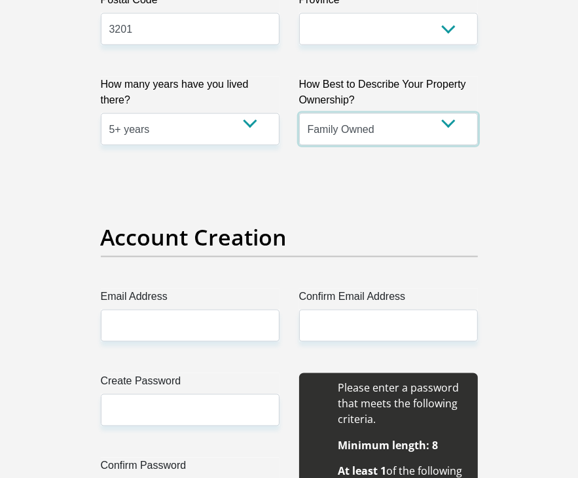
scroll to position [995, 0]
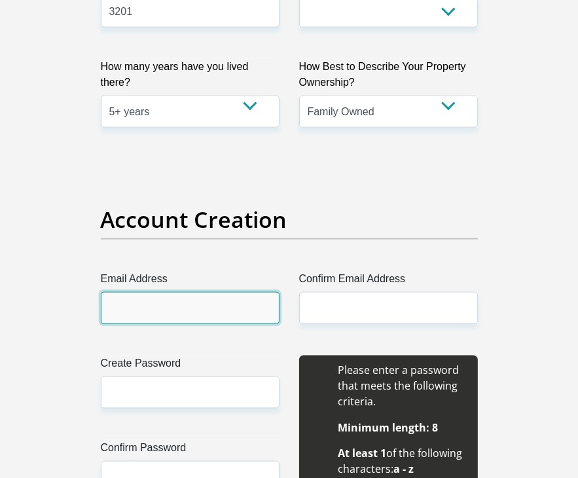
click at [198, 294] on input "Email Address" at bounding box center [190, 308] width 179 height 32
type input "reanterose@gmail.com"
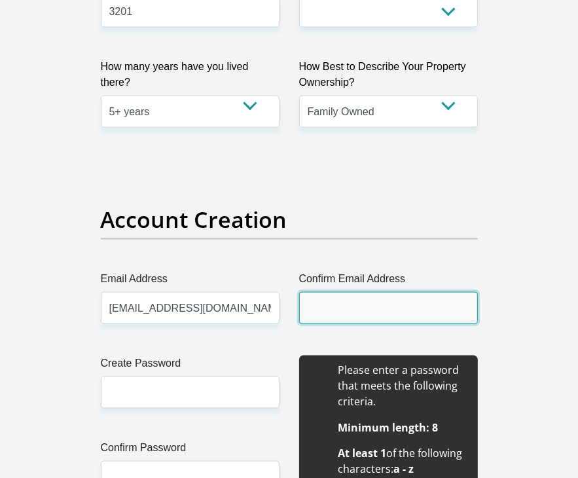
type input "reanterose@gmail.com"
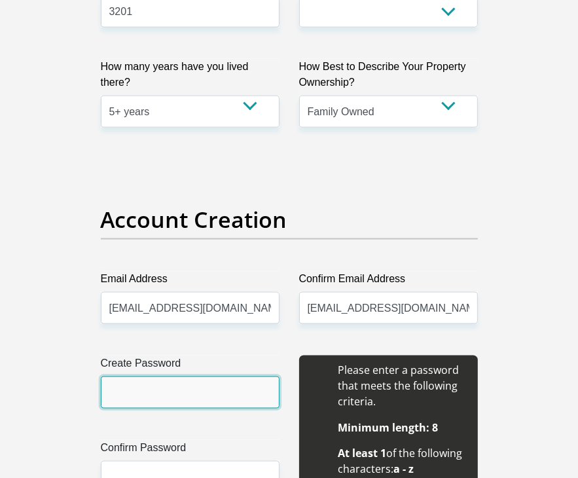
click at [214, 378] on input "Create Password" at bounding box center [190, 393] width 179 height 32
type input "Reante@123"
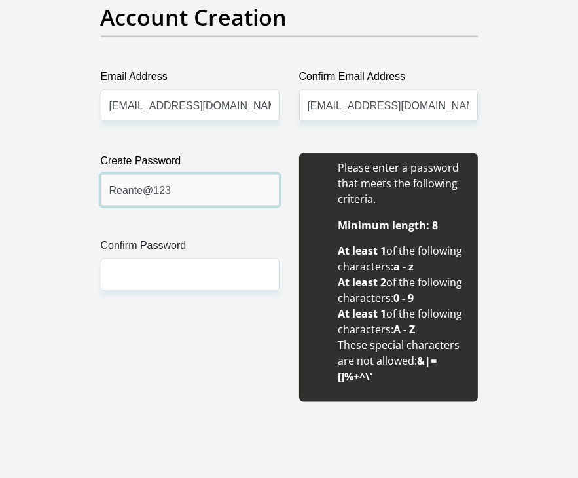
scroll to position [1205, 0]
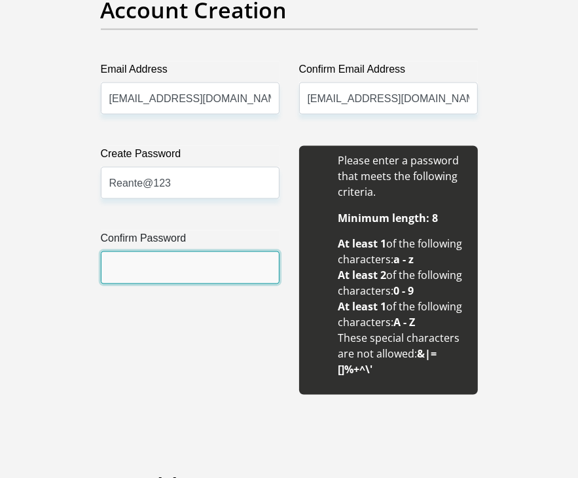
click at [257, 265] on input "Confirm Password" at bounding box center [190, 268] width 179 height 32
type input "Reante@123"
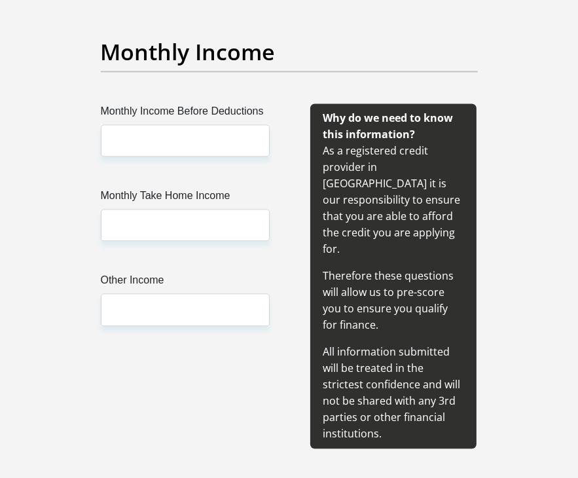
scroll to position [1676, 0]
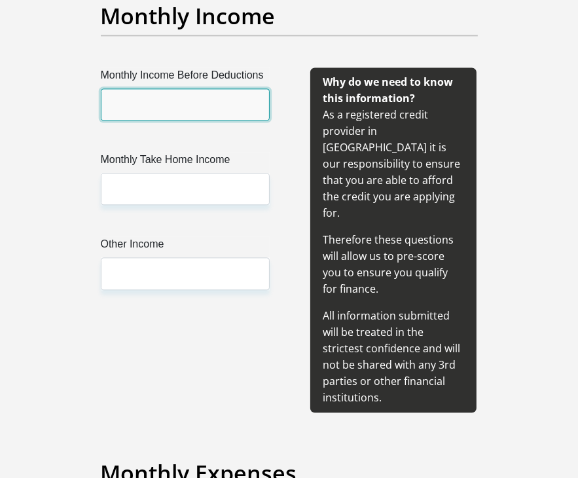
click at [184, 99] on input "Monthly Income Before Deductions" at bounding box center [185, 104] width 169 height 32
type input "8000"
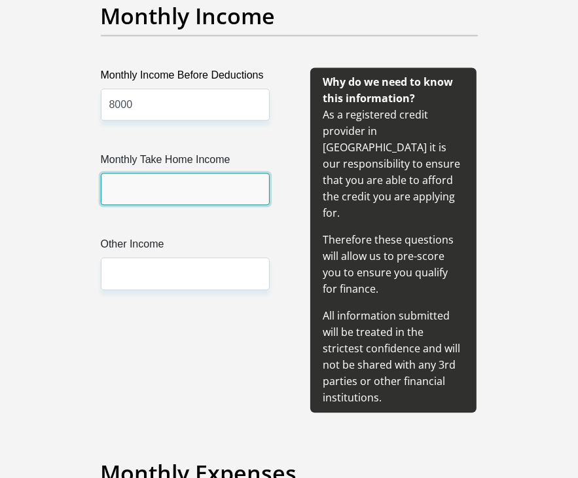
click at [186, 179] on input "Monthly Take Home Income" at bounding box center [185, 189] width 169 height 32
type input "6000"
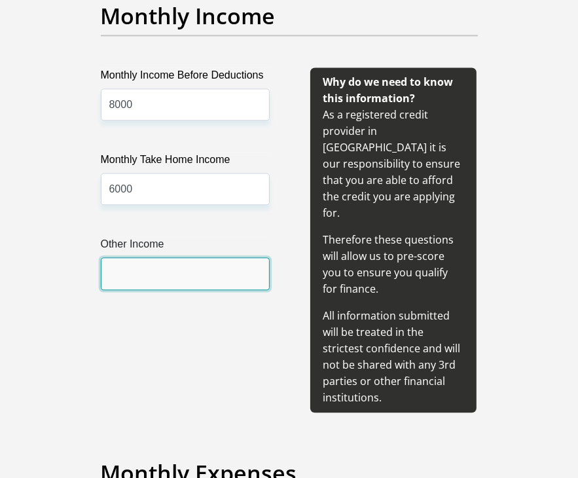
click at [184, 276] on input "Other Income" at bounding box center [185, 273] width 169 height 32
type input "10000"
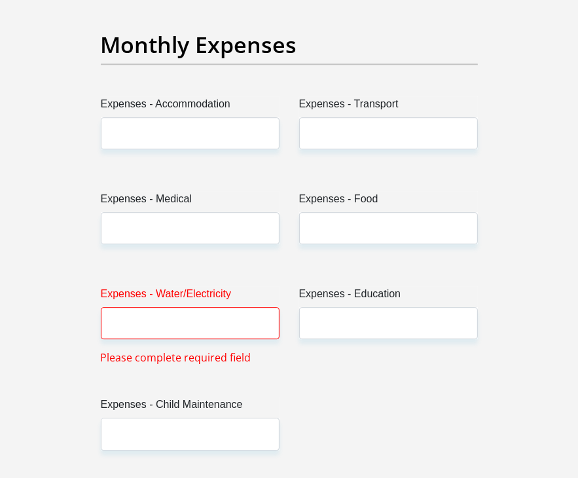
scroll to position [2092, 0]
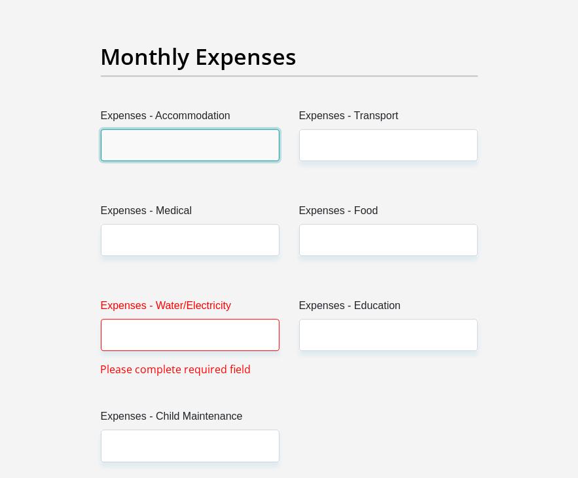
click at [217, 129] on input "Expenses - Accommodation" at bounding box center [190, 145] width 179 height 32
type input "0"
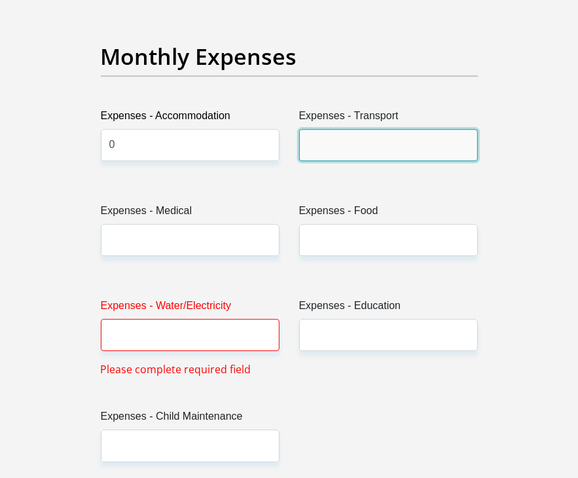
click at [315, 129] on input "Expenses - Transport" at bounding box center [388, 145] width 179 height 32
type input "1000"
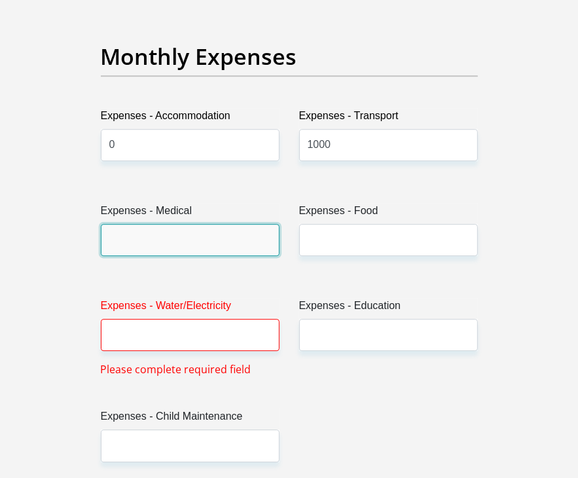
click at [228, 231] on input "Expenses - Medical" at bounding box center [190, 240] width 179 height 32
type input "0"
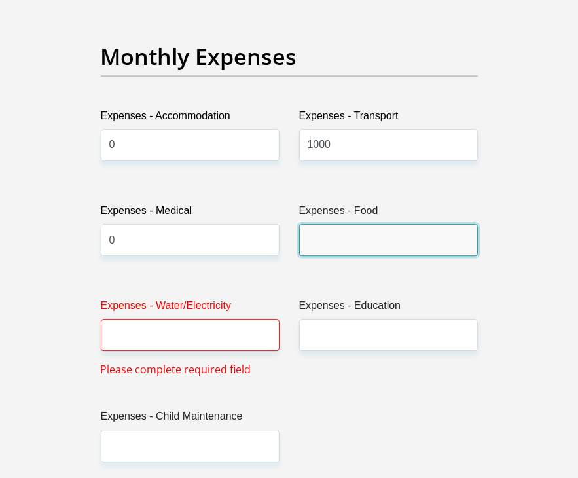
click at [326, 224] on input "Expenses - Food" at bounding box center [388, 240] width 179 height 32
type input "0"
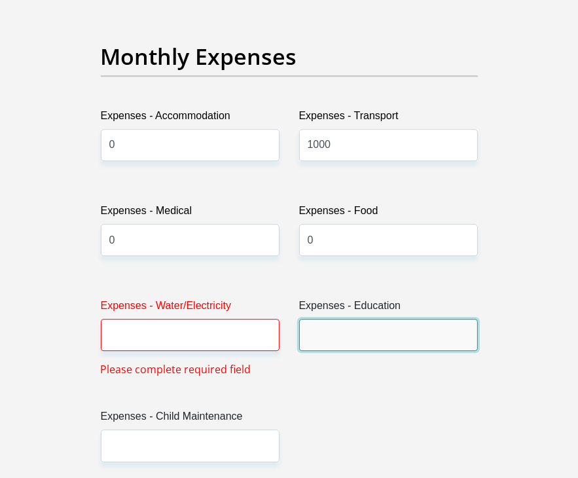
click at [337, 319] on input "Expenses - Education" at bounding box center [388, 335] width 179 height 32
type input "0"
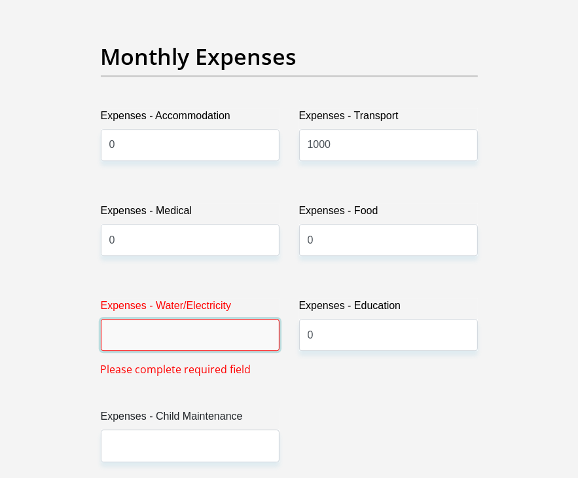
click at [231, 328] on input "Expenses - Water/Electricity" at bounding box center [190, 335] width 179 height 32
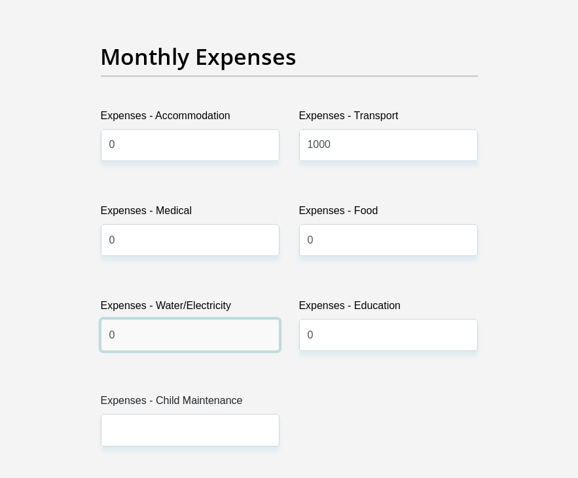
type input "0"
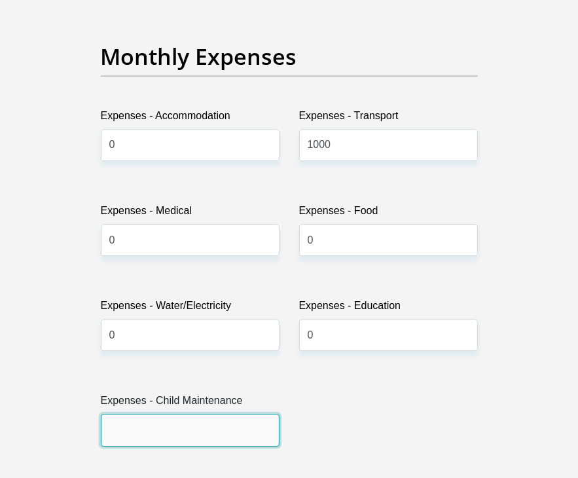
click at [219, 417] on input "Expenses - Child Maintenance" at bounding box center [190, 430] width 179 height 32
type input "0"
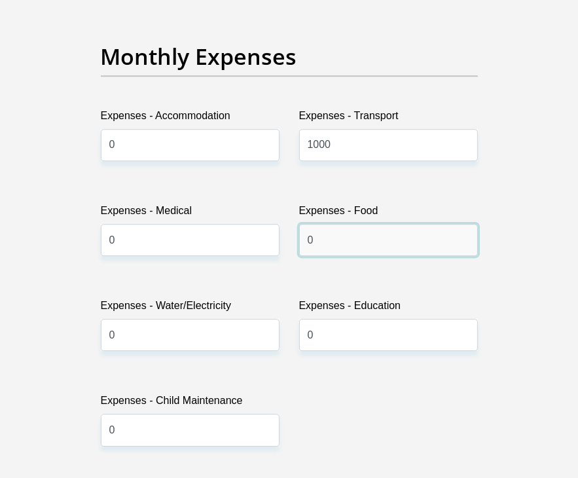
click at [367, 224] on input "0" at bounding box center [388, 240] width 179 height 32
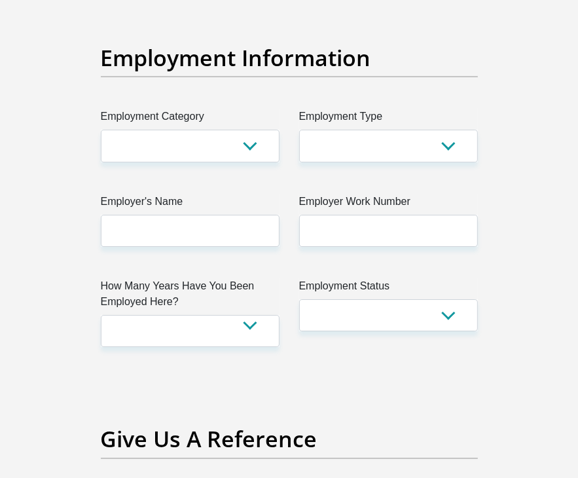
scroll to position [2580, 0]
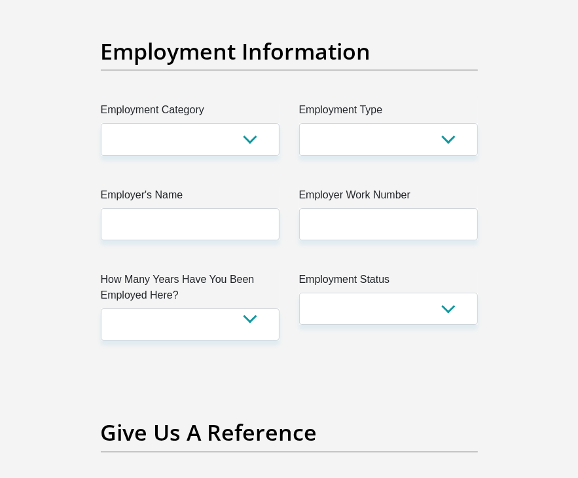
type input "500"
click at [228, 136] on div "Title Mr Ms Mrs Dr Other First Name Surname ID Number 0601020973082 Please inpu…" at bounding box center [289, 45] width 397 height 4750
click at [240, 125] on select "AGRICULTURE ALCOHOL & TOBACCO CONSTRUCTION MATERIALS METALLURGY EQUIPMENT FOR R…" at bounding box center [190, 139] width 179 height 32
select select "14"
click at [101, 123] on select "AGRICULTURE ALCOHOL & TOBACCO CONSTRUCTION MATERIALS METALLURGY EQUIPMENT FOR R…" at bounding box center [190, 139] width 179 height 32
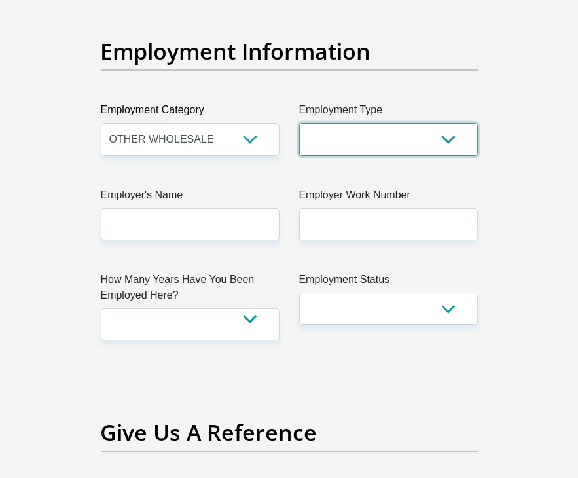
click at [399, 123] on select "College/Lecturer Craft Seller Creative Driver Executive Farmer Forces - Non Com…" at bounding box center [388, 139] width 179 height 32
select select "Student"
click at [299, 123] on select "College/Lecturer Craft Seller Creative Driver Executive Farmer Forces - Non Com…" at bounding box center [388, 139] width 179 height 32
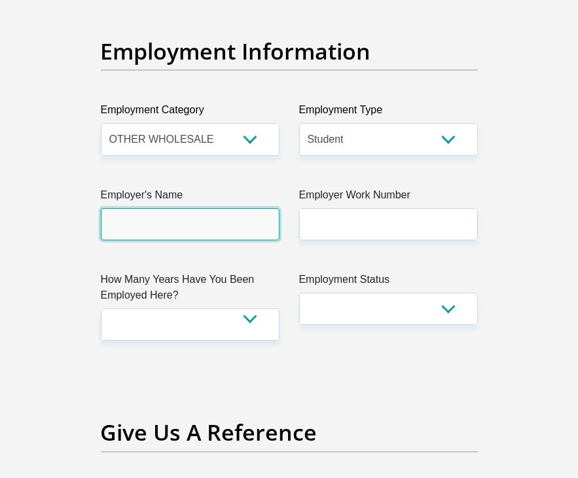
click at [255, 210] on input "Employer's Name" at bounding box center [190, 224] width 179 height 32
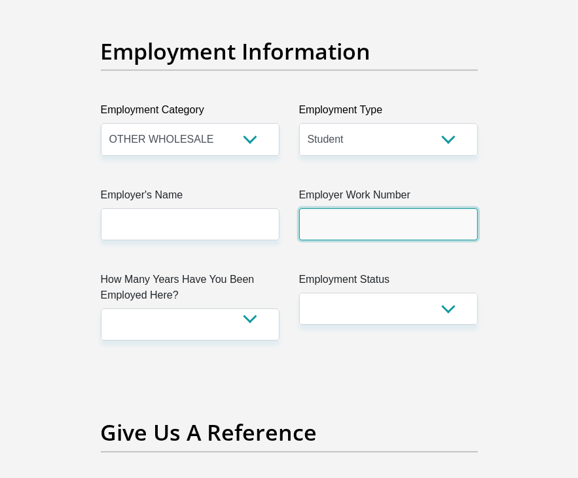
click at [332, 208] on input "Employer Work Number" at bounding box center [388, 224] width 179 height 32
type input "0612768402"
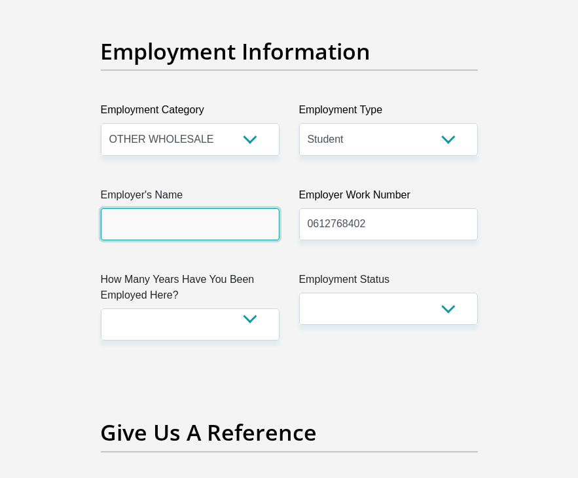
click at [227, 208] on input "Employer's Name" at bounding box center [190, 224] width 179 height 32
type input "cepamakhoya"
click at [202, 324] on div "Title Mr Ms Mrs Dr Other First Name Surname ID Number 0601020973082 Please inpu…" at bounding box center [289, 45] width 397 height 4750
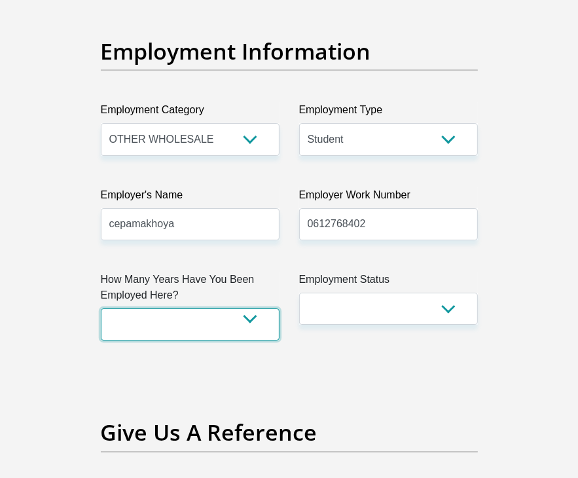
click at [202, 316] on select "less than 1 year 1-3 years 3-5 years 5+ years" at bounding box center [190, 325] width 179 height 32
select select "6"
click at [101, 309] on select "less than 1 year 1-3 years 3-5 years 5+ years" at bounding box center [190, 325] width 179 height 32
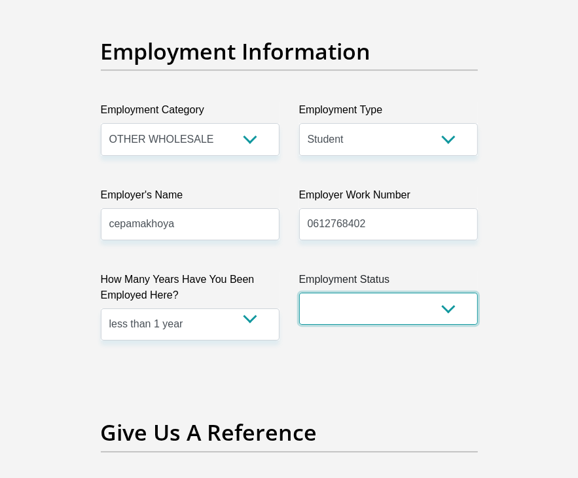
click at [396, 293] on select "Permanent/Full-time Part-time/Casual Contract Worker Self-Employed Housewife Re…" at bounding box center [388, 309] width 179 height 32
select select "1"
click at [299, 293] on select "Permanent/Full-time Part-time/Casual Contract Worker Self-Employed Housewife Re…" at bounding box center [388, 309] width 179 height 32
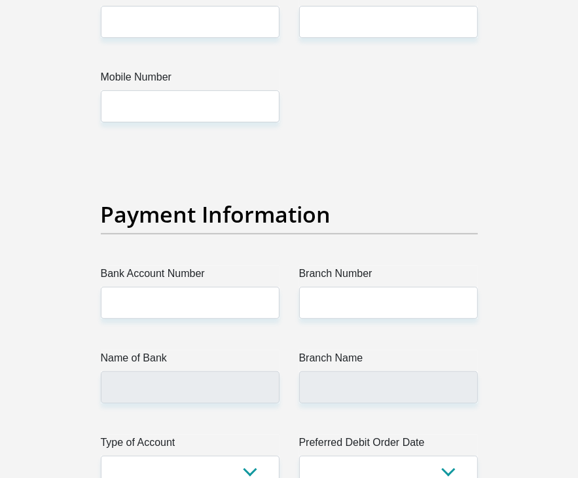
scroll to position [3085, 0]
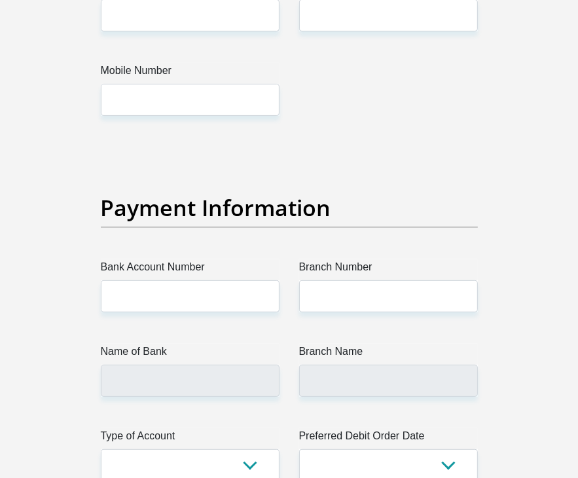
drag, startPoint x: 575, startPoint y: 299, endPoint x: 587, endPoint y: 300, distance: 11.8
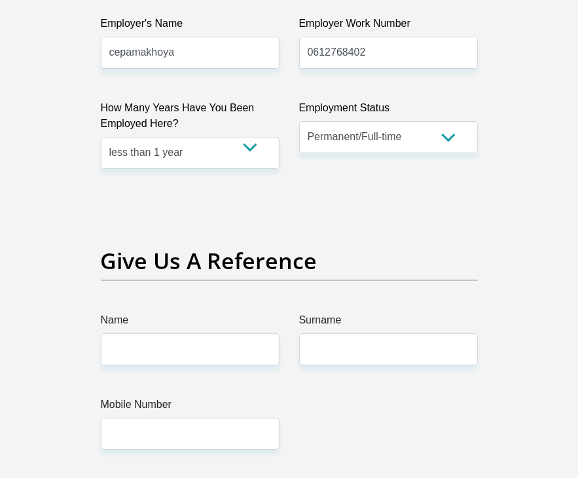
scroll to position [2649, 0]
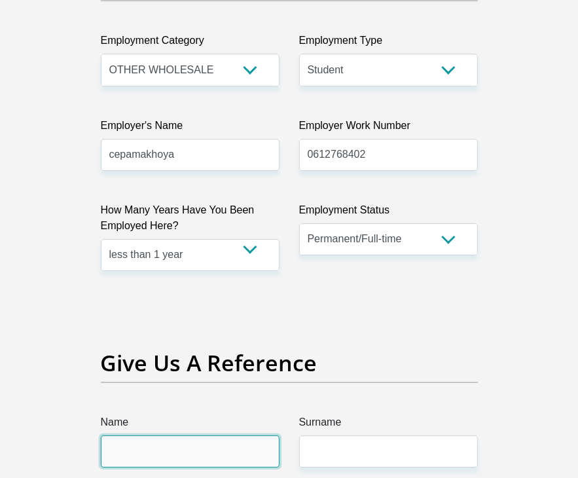
click at [242, 436] on input "Name" at bounding box center [190, 452] width 179 height 32
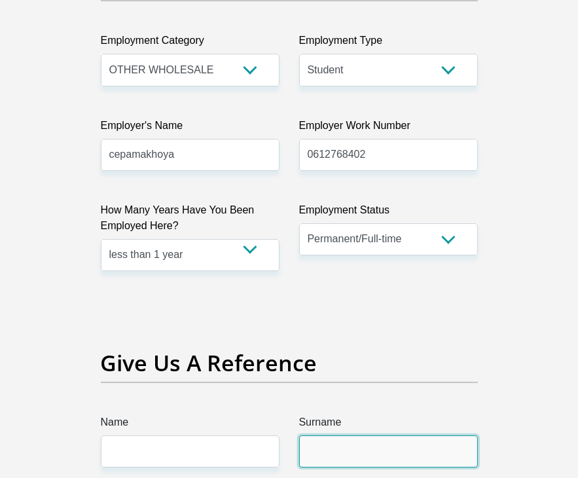
click at [326, 436] on input "Surname" at bounding box center [388, 452] width 179 height 32
type input "schremm"
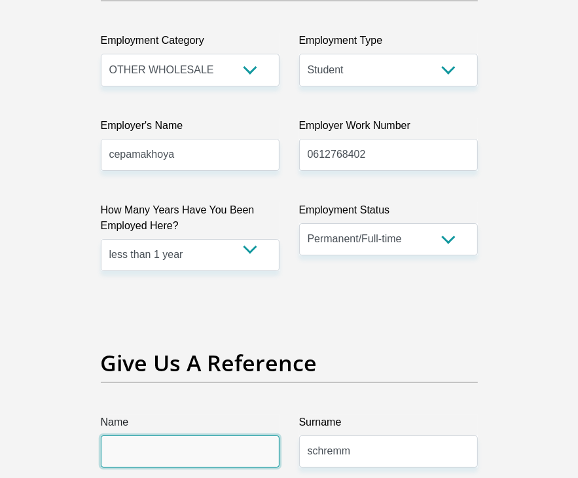
click at [230, 436] on input "Name" at bounding box center [190, 452] width 179 height 32
type input "requel"
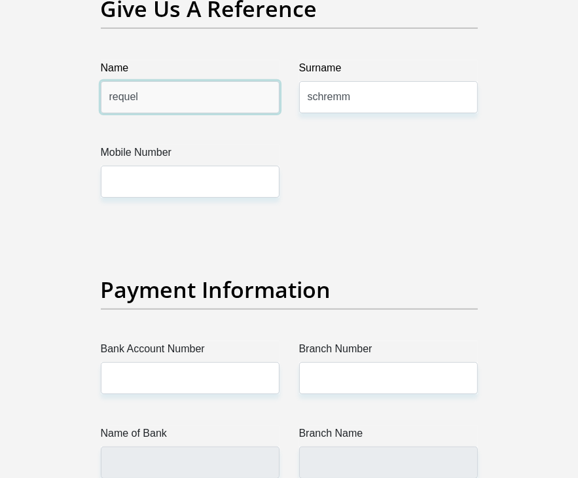
scroll to position [3046, 0]
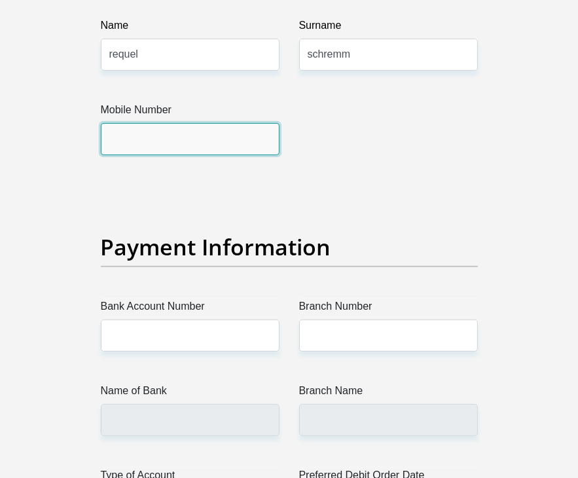
click at [176, 123] on input "Mobile Number" at bounding box center [190, 139] width 179 height 32
type input "+27 74 358 4424"
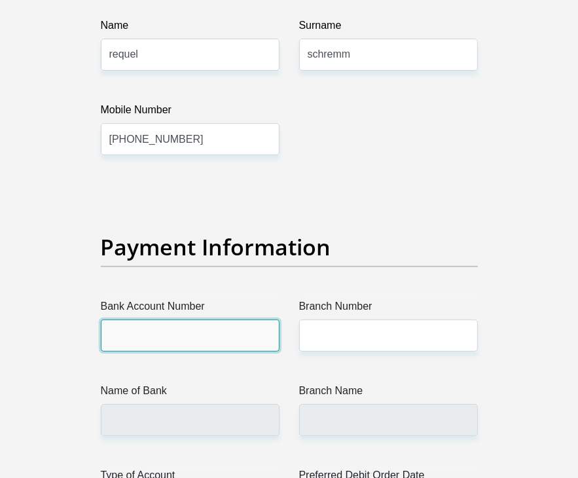
click at [197, 320] on input "Bank Account Number" at bounding box center [190, 336] width 179 height 32
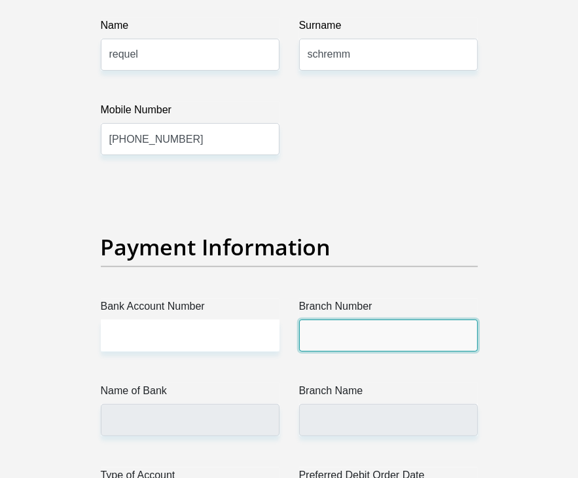
click at [347, 320] on input "Branch Number" at bounding box center [388, 336] width 179 height 32
type input "250655"
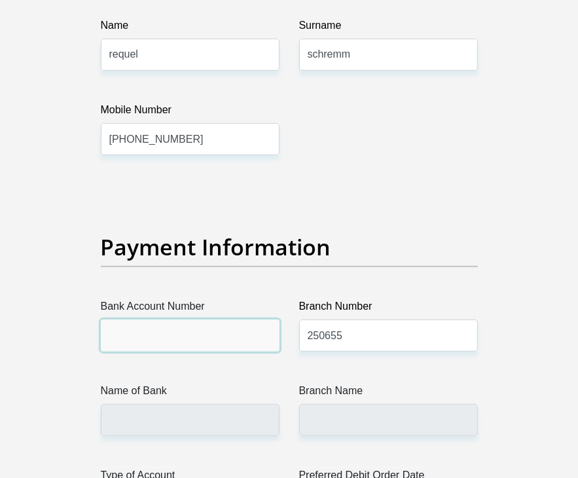
click at [227, 320] on input "Bank Account Number" at bounding box center [190, 336] width 179 height 32
type input "FIRSTRAND BANK"
type input "BRANCH 560"
type input "63068962696"
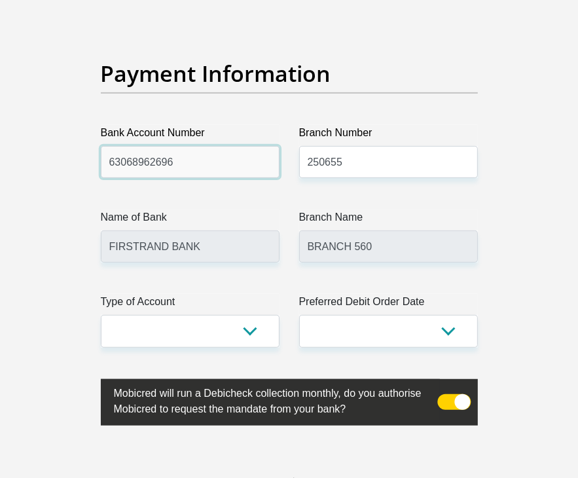
scroll to position [3262, 0]
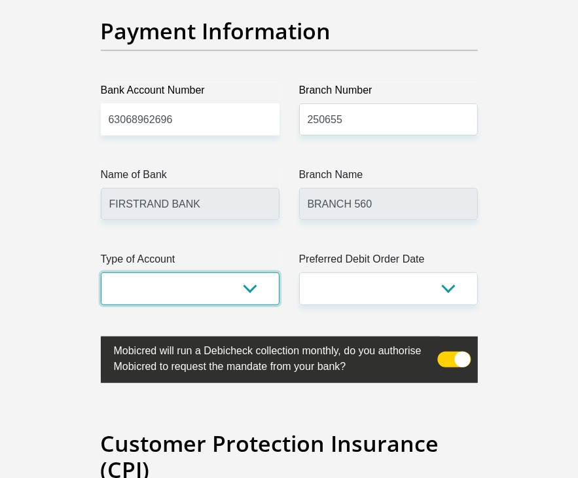
click at [248, 272] on select "Cheque Savings" at bounding box center [190, 288] width 179 height 32
select select "SAV"
click at [101, 272] on select "Cheque Savings" at bounding box center [190, 288] width 179 height 32
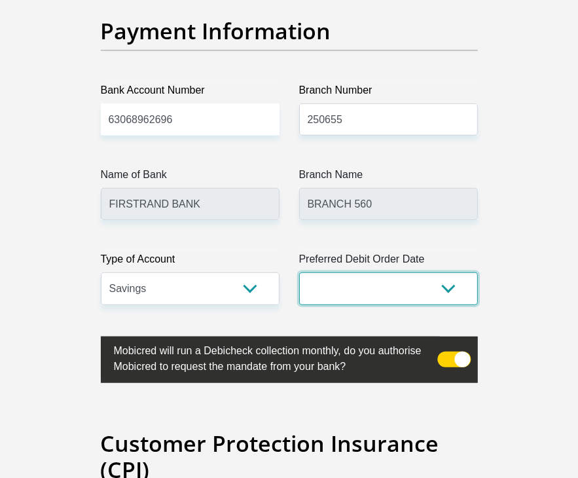
click at [443, 275] on select "1st 2nd 3rd 4th 5th 7th 18th 19th 20th 21st 22nd 23rd 24th 25th 26th 27th 28th …" at bounding box center [388, 288] width 179 height 32
select select "20"
click at [299, 272] on select "1st 2nd 3rd 4th 5th 7th 18th 19th 20th 21st 22nd 23rd 24th 25th 26th 27th 28th …" at bounding box center [388, 288] width 179 height 32
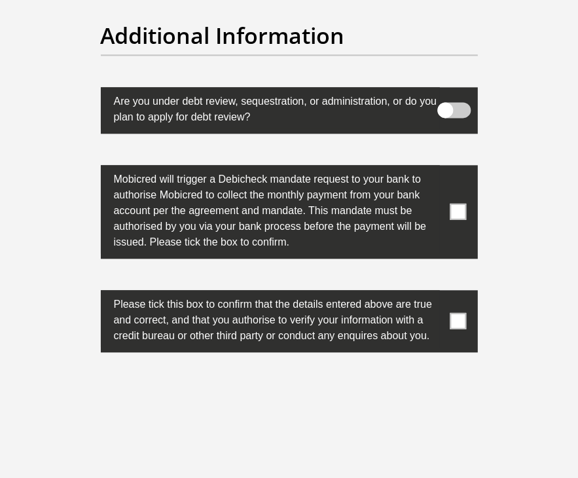
scroll to position [4534, 0]
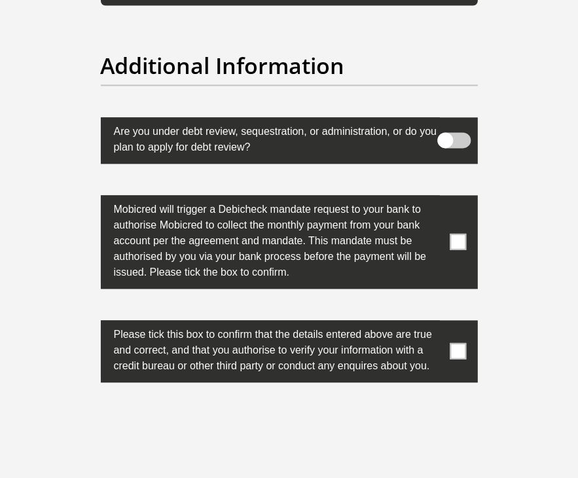
click at [462, 234] on span at bounding box center [458, 242] width 16 height 16
click at [446, 198] on input "checkbox" at bounding box center [446, 198] width 0 height 0
click at [459, 343] on span at bounding box center [458, 351] width 16 height 16
click at [446, 324] on input "checkbox" at bounding box center [446, 324] width 0 height 0
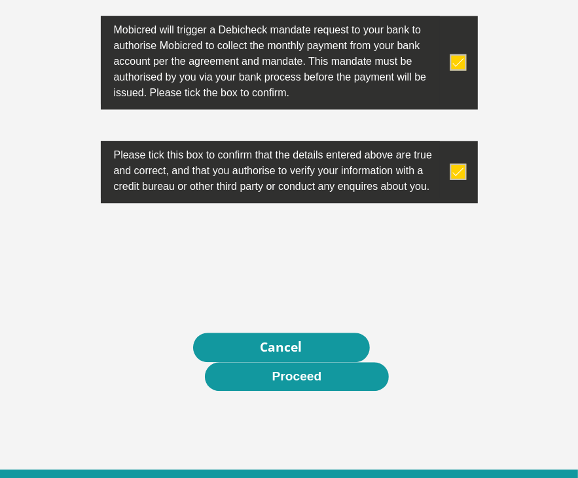
scroll to position [4720, 0]
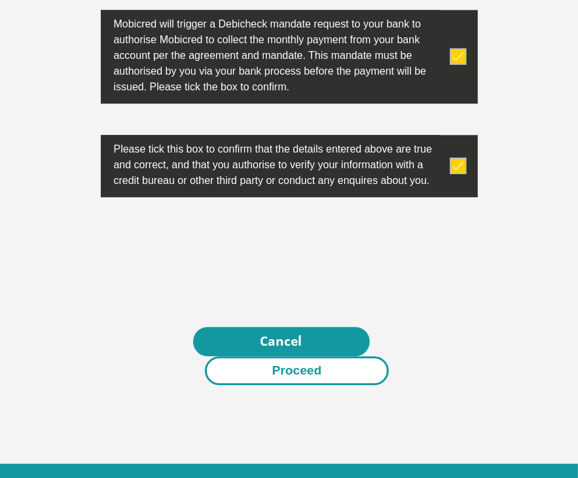
click at [367, 356] on button "Proceed" at bounding box center [297, 370] width 185 height 29
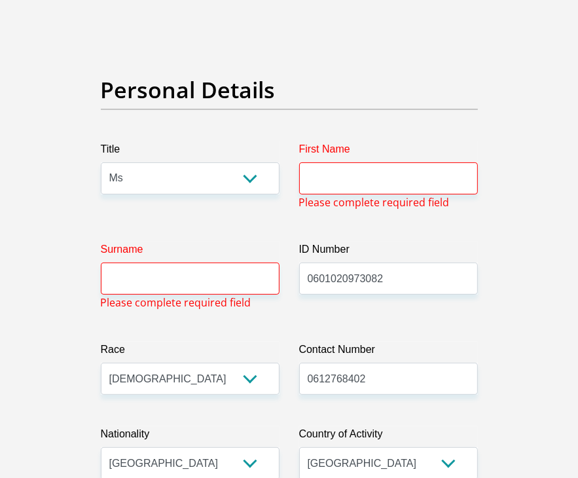
scroll to position [105, 0]
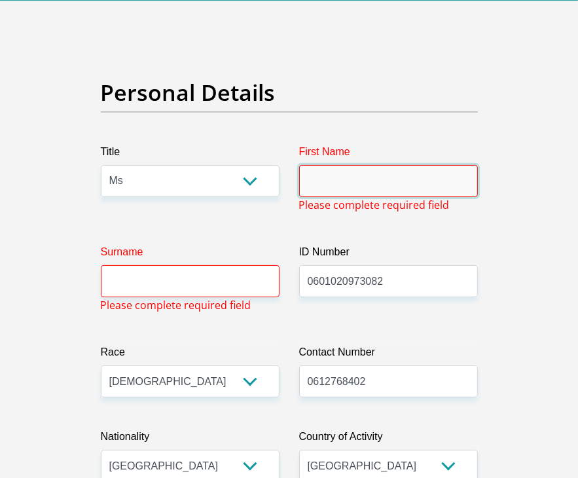
click at [370, 192] on input "First Name" at bounding box center [388, 181] width 179 height 32
type input "reante"
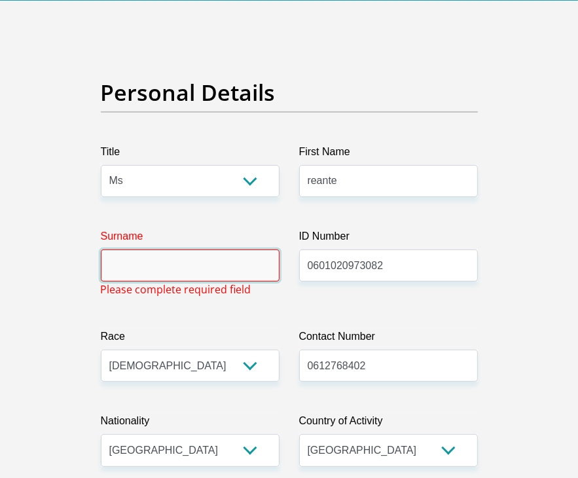
click at [220, 259] on input "Surname" at bounding box center [190, 266] width 179 height 32
type input "Naidoo"
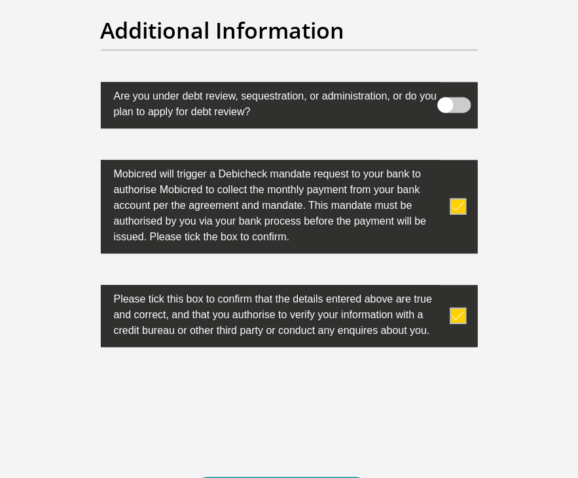
scroll to position [4630, 0]
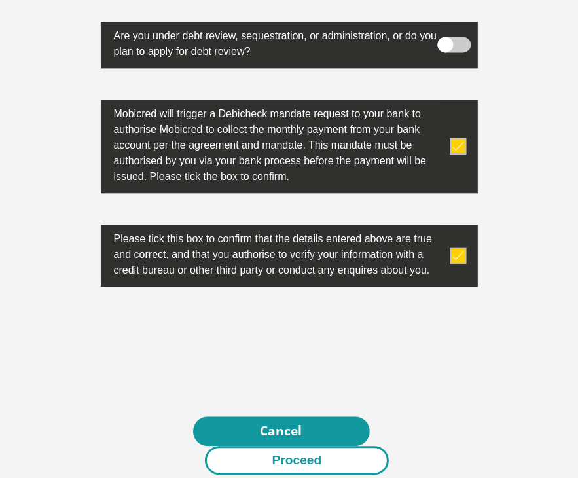
click at [337, 446] on button "Proceed" at bounding box center [297, 460] width 185 height 29
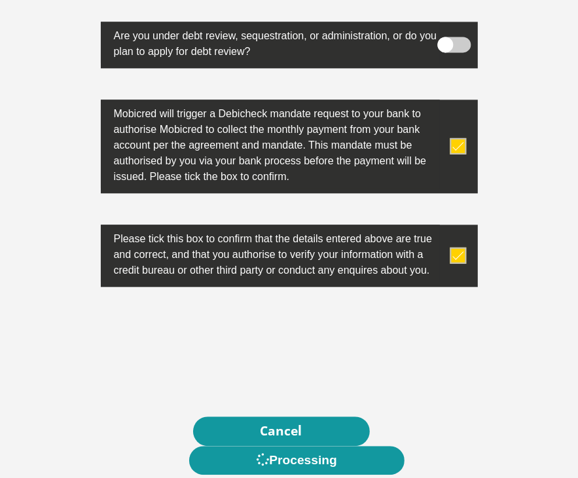
scroll to position [0, 0]
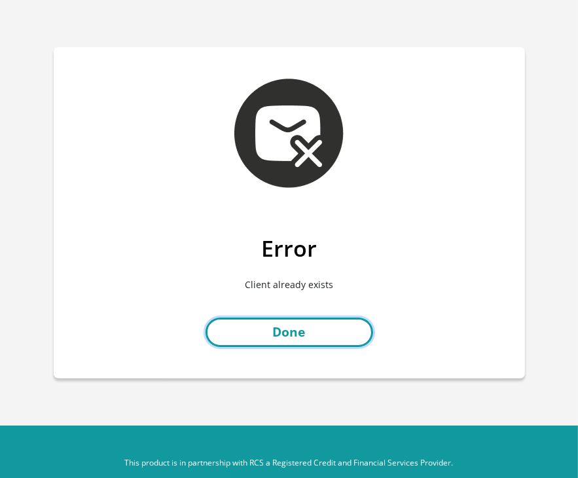
click at [313, 338] on link "Done" at bounding box center [290, 332] width 168 height 29
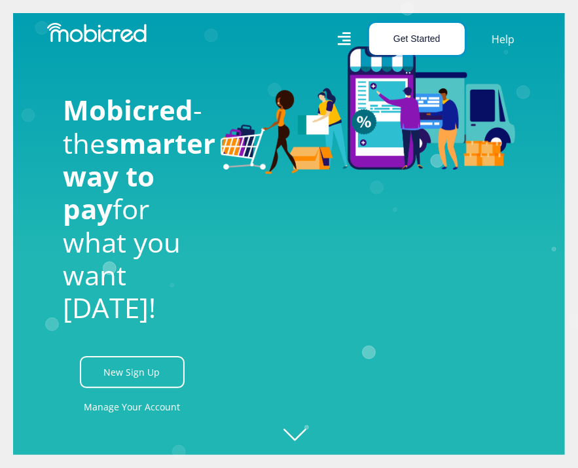
scroll to position [0, 590]
click at [419, 37] on button "Get Started" at bounding box center [417, 39] width 96 height 32
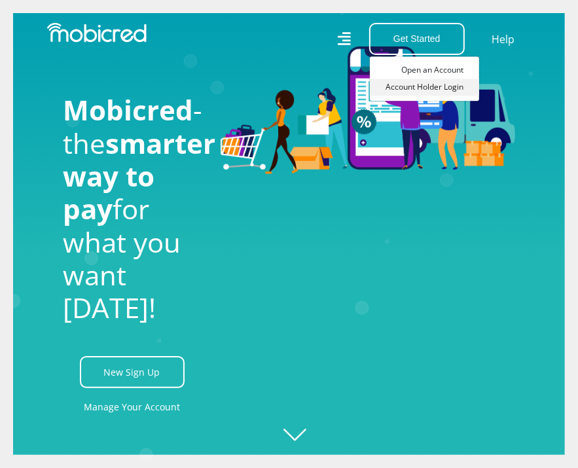
click at [421, 89] on link "Account Holder Login" at bounding box center [424, 87] width 109 height 17
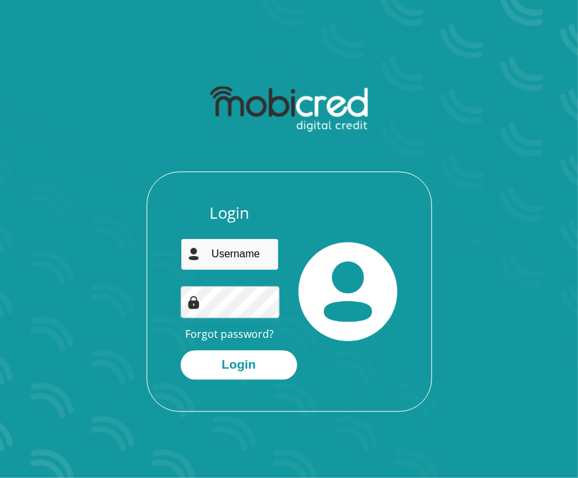
click at [241, 265] on input "email" at bounding box center [230, 254] width 99 height 32
type input "[EMAIL_ADDRESS][DOMAIN_NAME]"
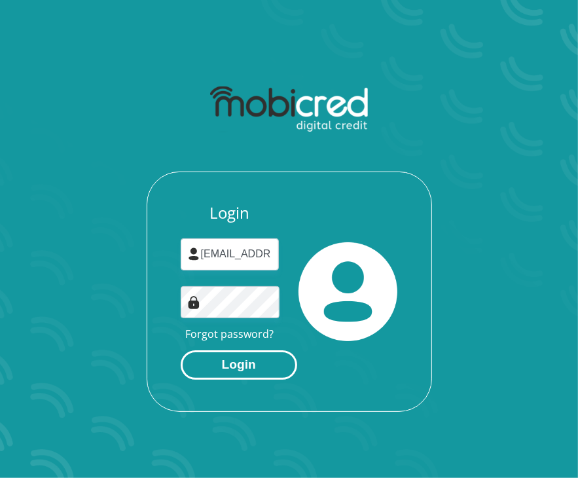
click at [250, 378] on button "Login" at bounding box center [239, 364] width 117 height 29
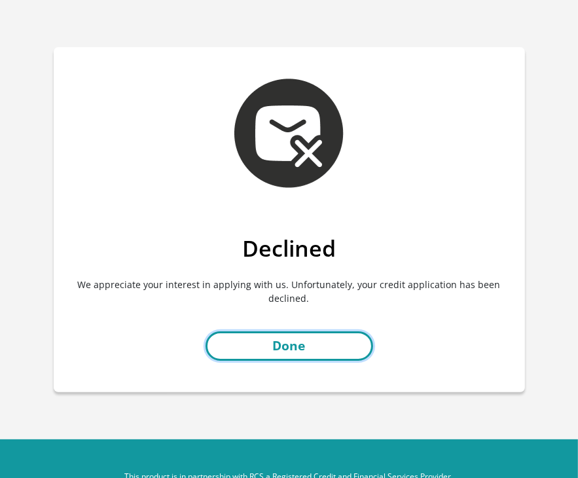
click at [295, 333] on link "Done" at bounding box center [290, 345] width 168 height 29
